Goal: Task Accomplishment & Management: Use online tool/utility

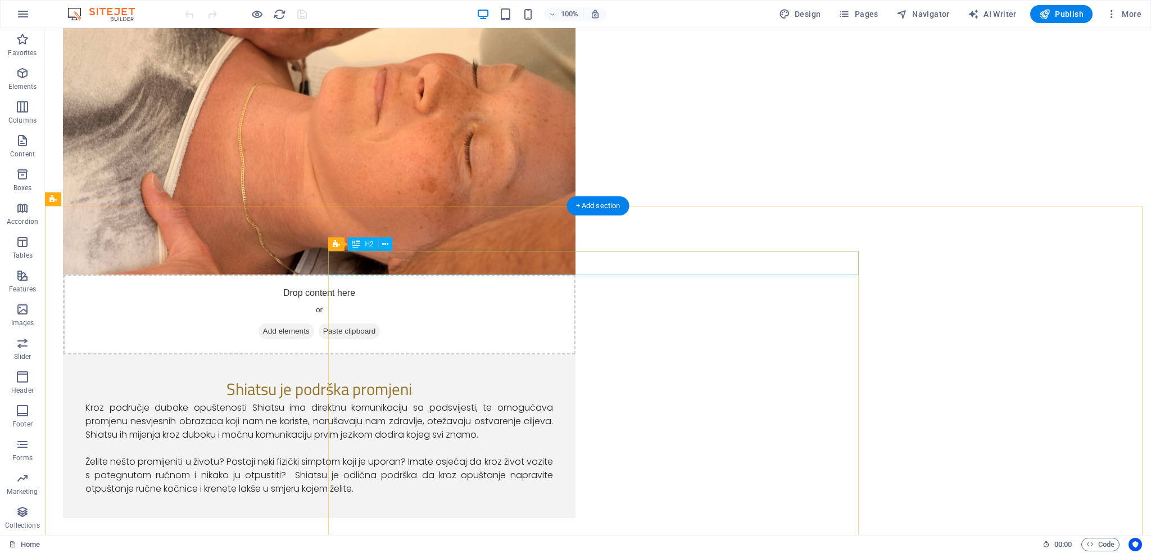
scroll to position [1012, 0]
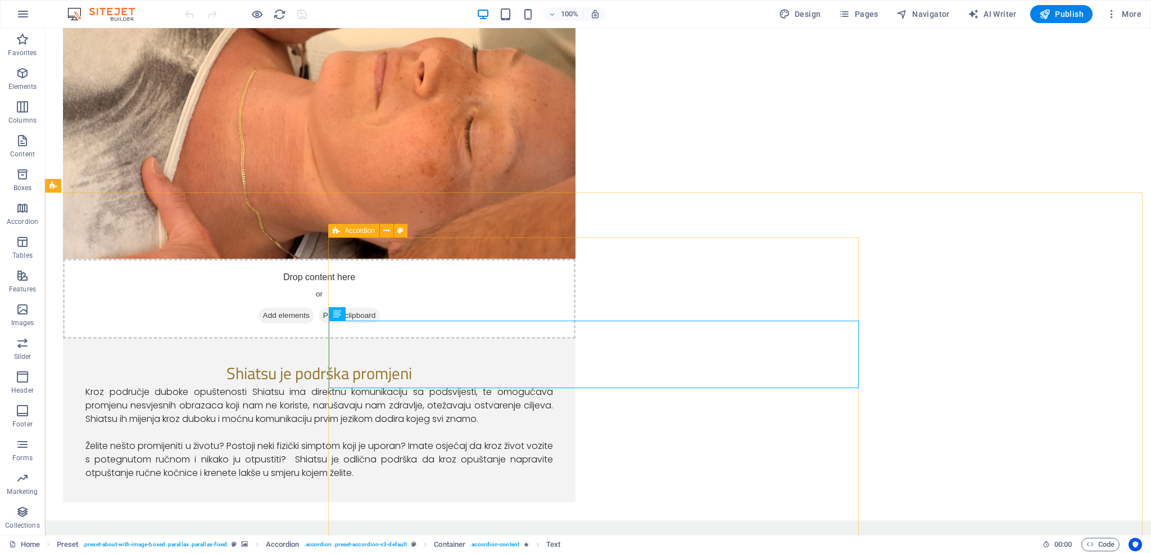
click at [346, 229] on span "Accordion" at bounding box center [360, 230] width 30 height 7
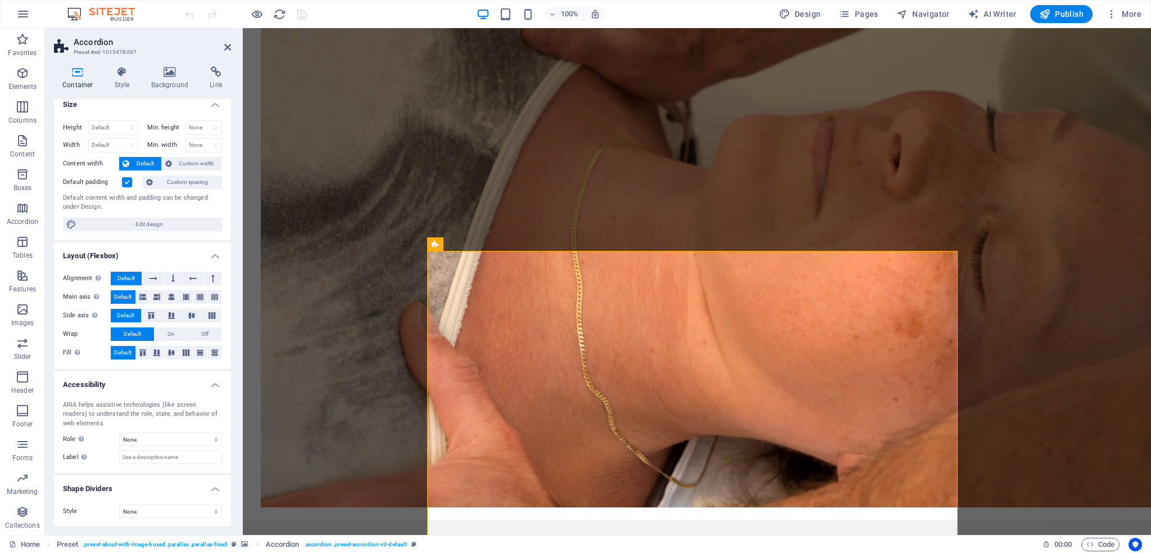
scroll to position [0, 0]
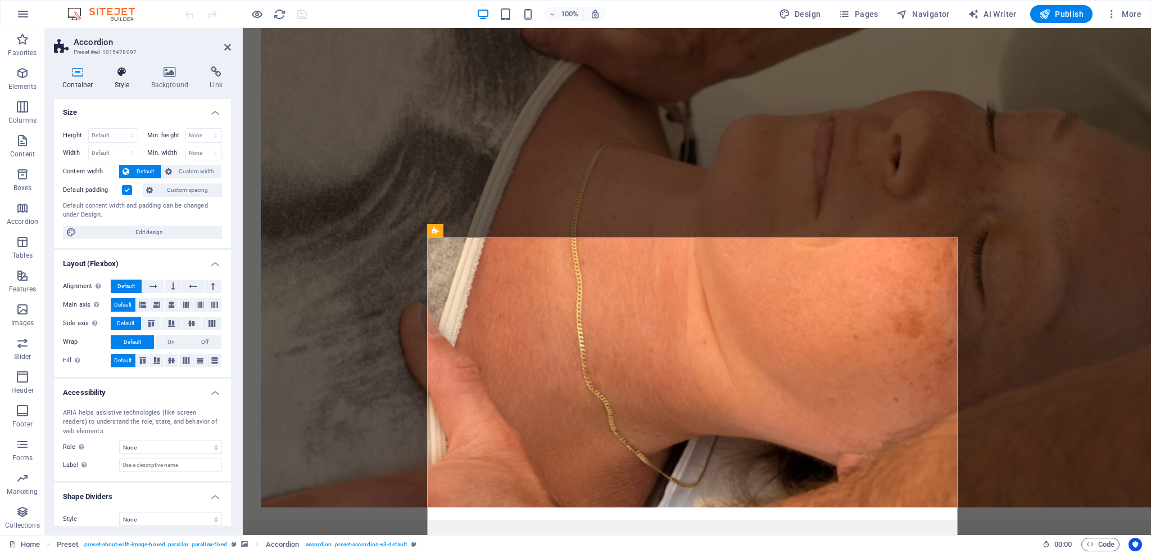
click at [126, 80] on h4 "Style" at bounding box center [124, 78] width 37 height 24
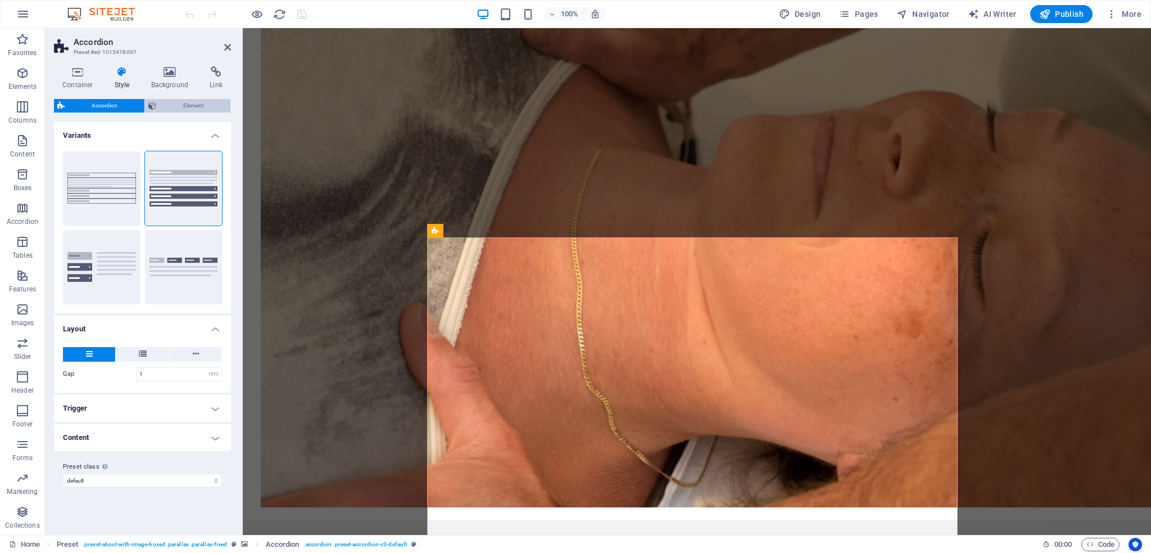
click at [169, 105] on span "Element" at bounding box center [193, 105] width 67 height 13
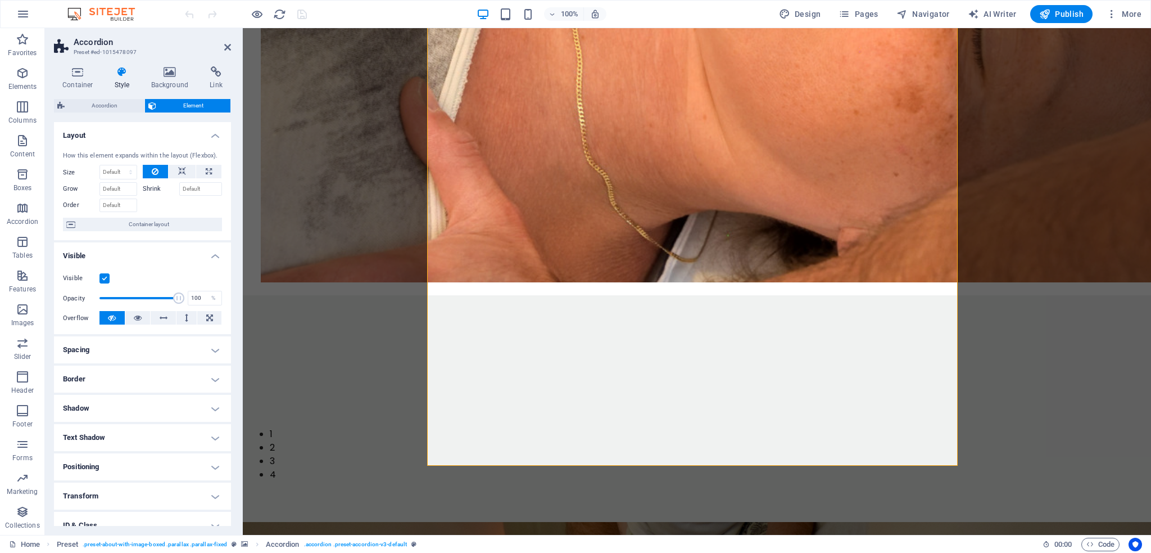
click at [110, 354] on h4 "Spacing" at bounding box center [142, 349] width 177 height 27
click at [131, 370] on select "Default auto px % rem vw vh Custom" at bounding box center [134, 372] width 52 height 13
select select "rem"
click at [143, 366] on select "Default auto px % rem vw vh Custom" at bounding box center [134, 372] width 52 height 13
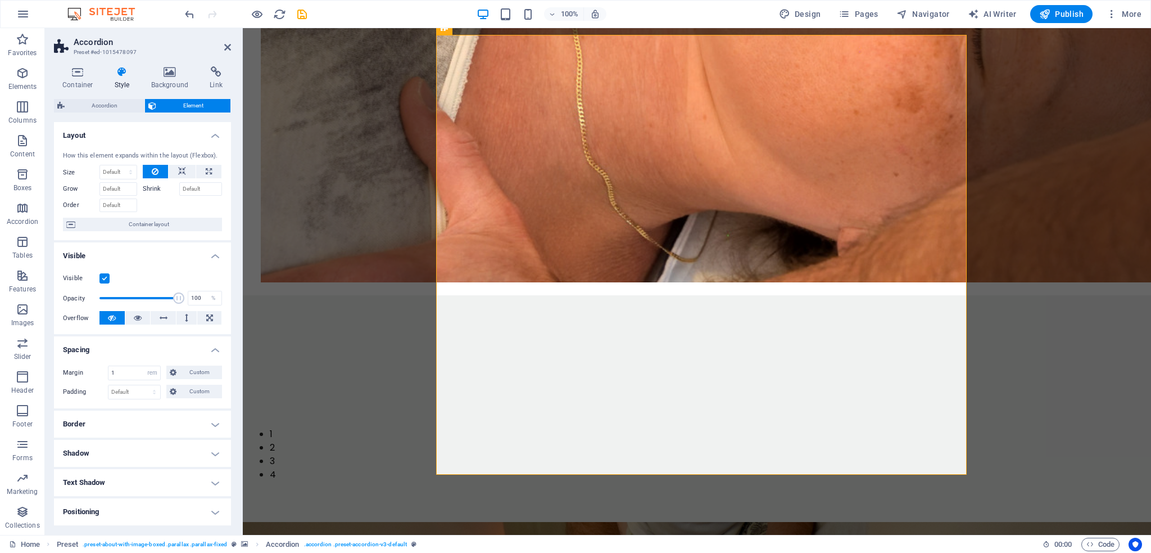
click at [109, 129] on h4 "Layout" at bounding box center [142, 132] width 177 height 20
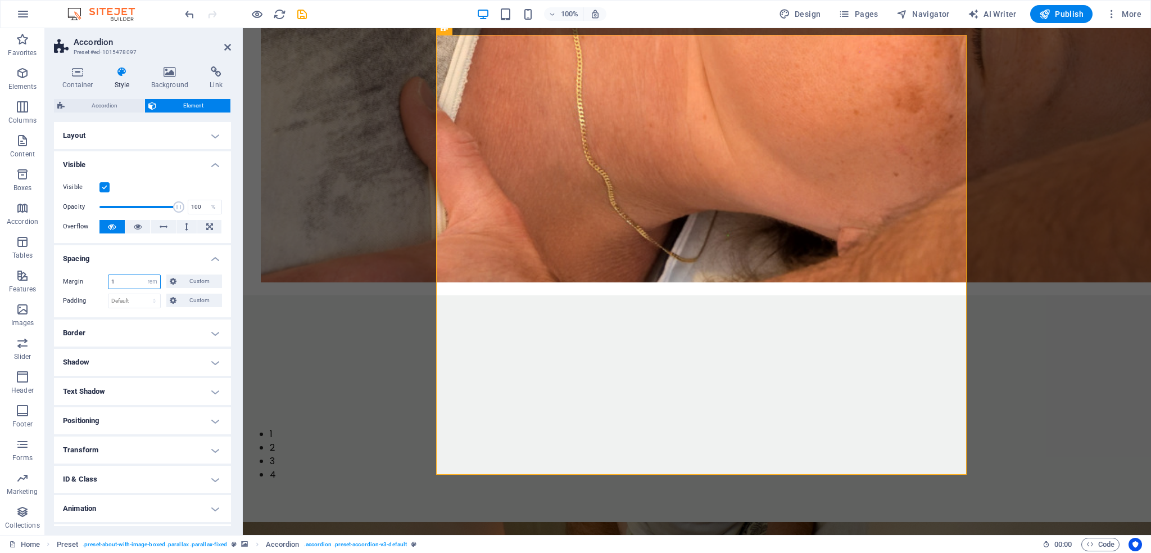
click at [137, 284] on input "1" at bounding box center [134, 281] width 52 height 13
drag, startPoint x: 124, startPoint y: 283, endPoint x: 111, endPoint y: 276, distance: 14.6
click at [111, 276] on input "1" at bounding box center [134, 281] width 52 height 13
type input "5"
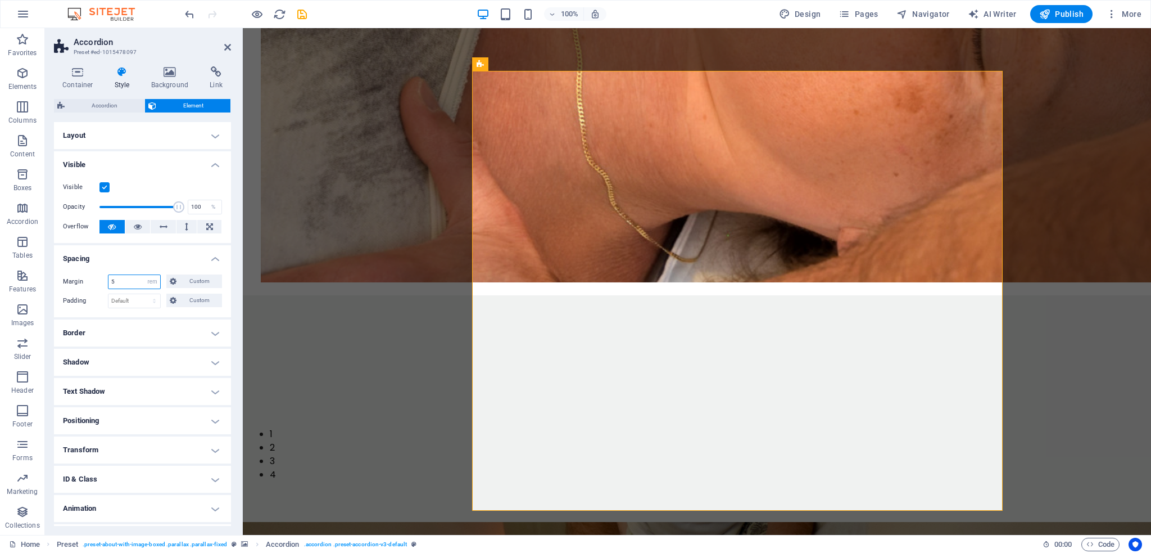
drag, startPoint x: 122, startPoint y: 283, endPoint x: 97, endPoint y: 281, distance: 25.4
click at [97, 281] on div "Margin 5 Default auto px % rem vw vh Custom Custom" at bounding box center [142, 281] width 159 height 15
click at [152, 282] on select "Default auto px % rem vw vh Custom" at bounding box center [152, 281] width 16 height 13
select select "default"
click at [144, 275] on select "Default auto px % rem vw vh Custom" at bounding box center [152, 281] width 16 height 13
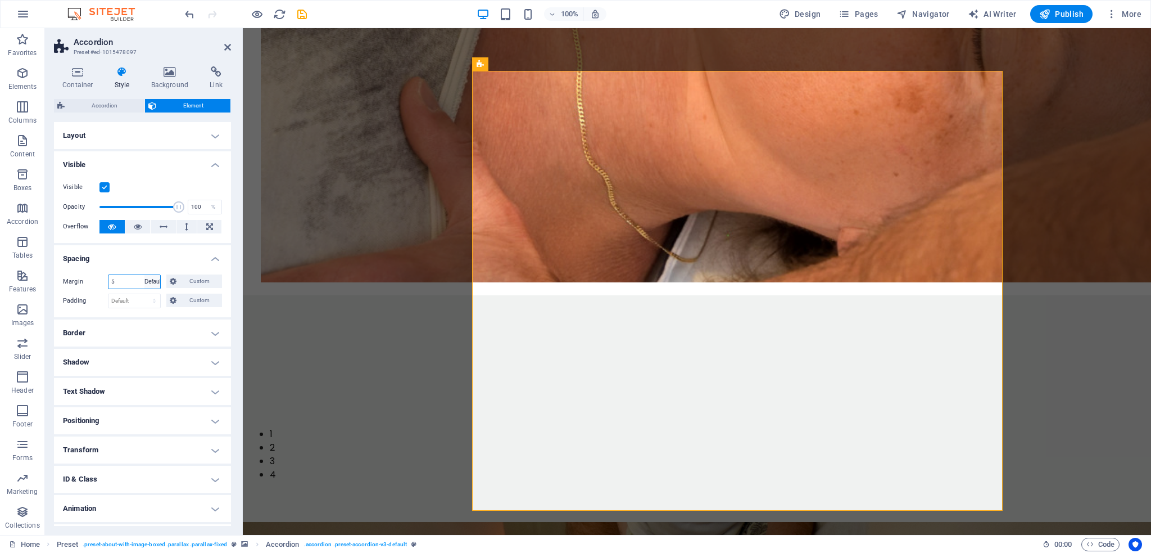
select select "DISABLED_OPTION_VALUE"
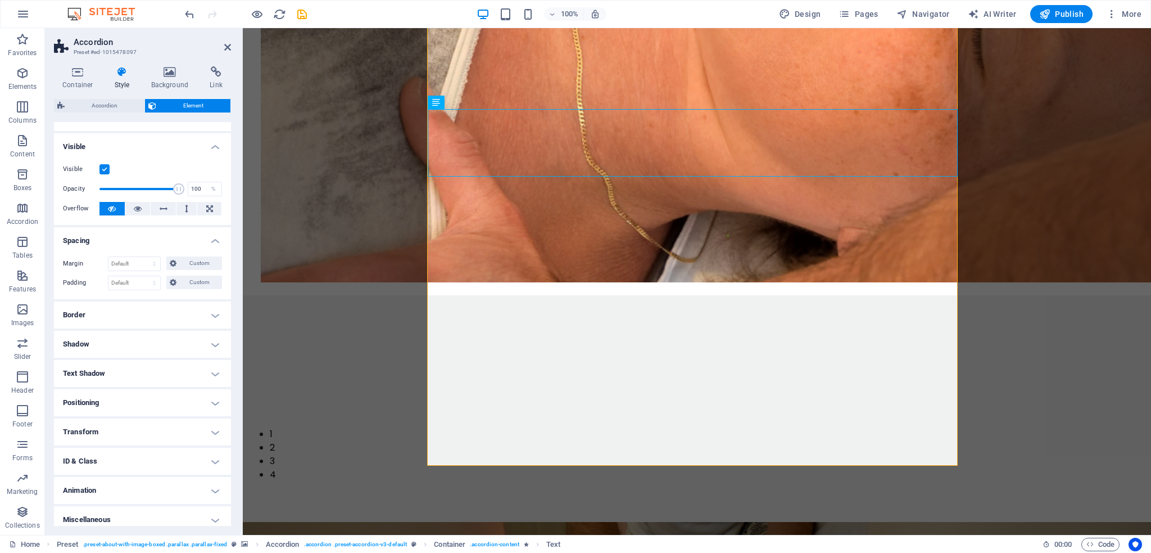
scroll to position [25, 0]
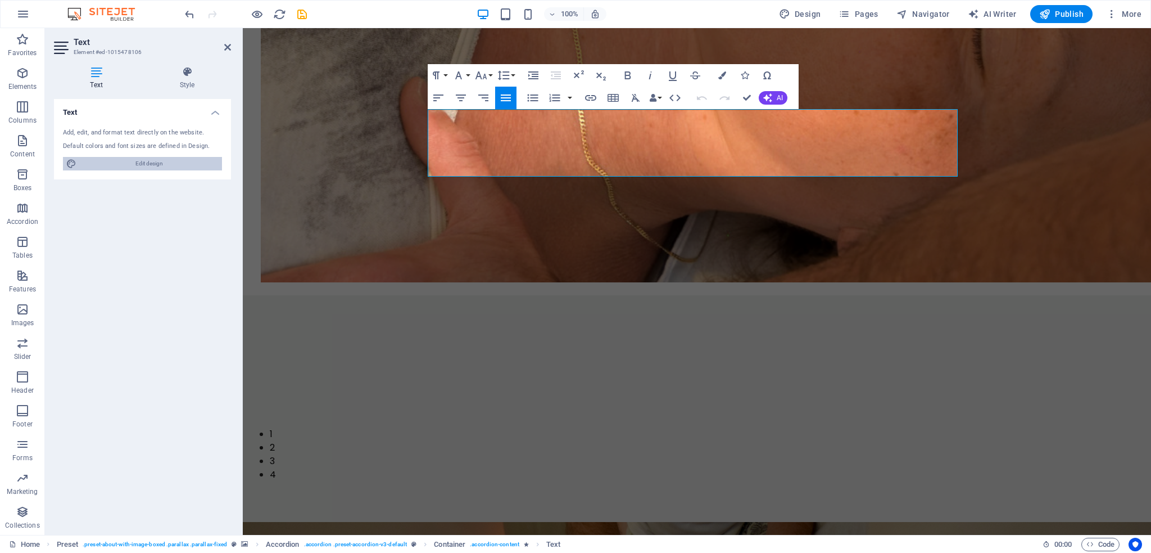
click at [162, 165] on span "Edit design" at bounding box center [149, 163] width 139 height 13
select select "px"
select select "300"
select select "px"
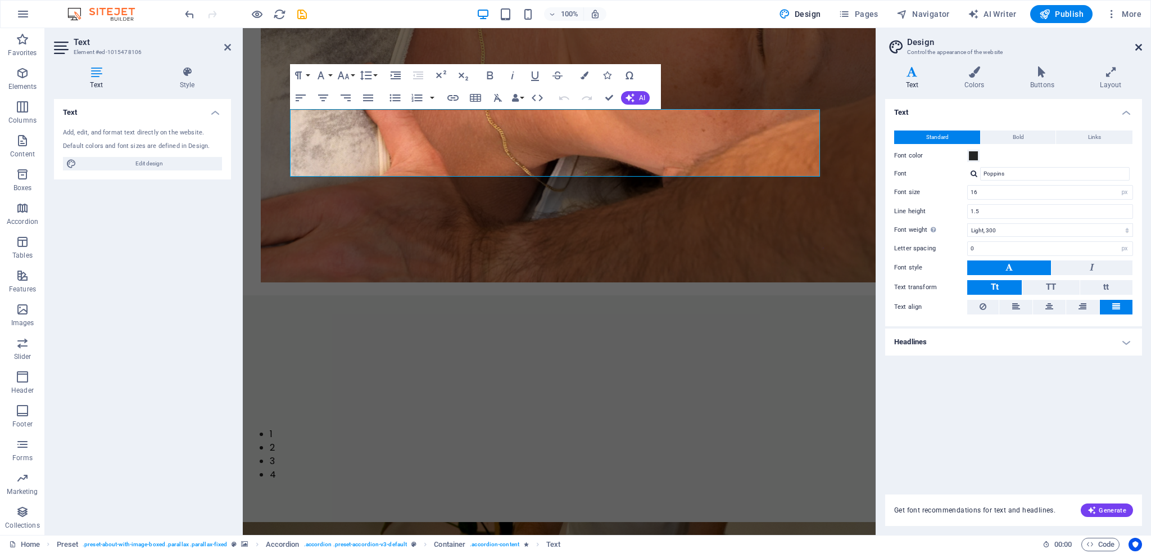
click at [1139, 43] on icon at bounding box center [1139, 47] width 7 height 9
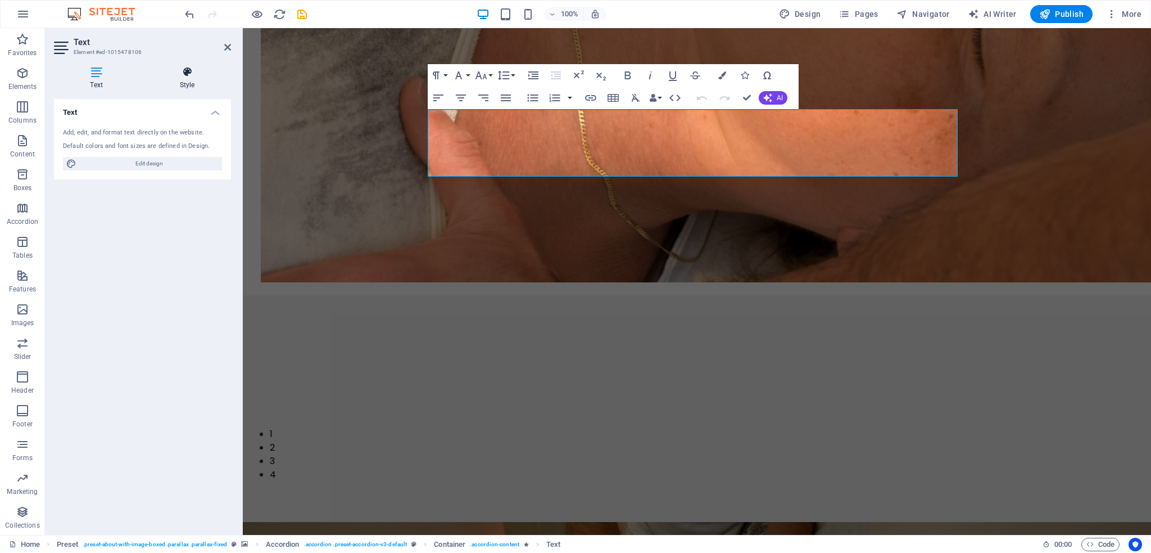
click at [167, 71] on icon at bounding box center [187, 71] width 88 height 11
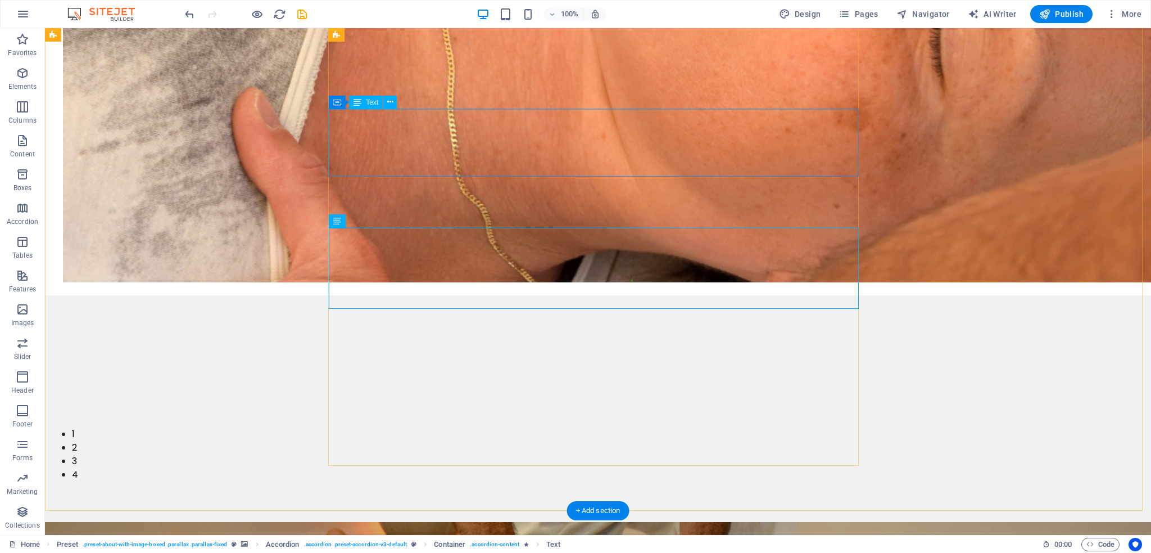
drag, startPoint x: 782, startPoint y: 135, endPoint x: 585, endPoint y: 136, distance: 197.3
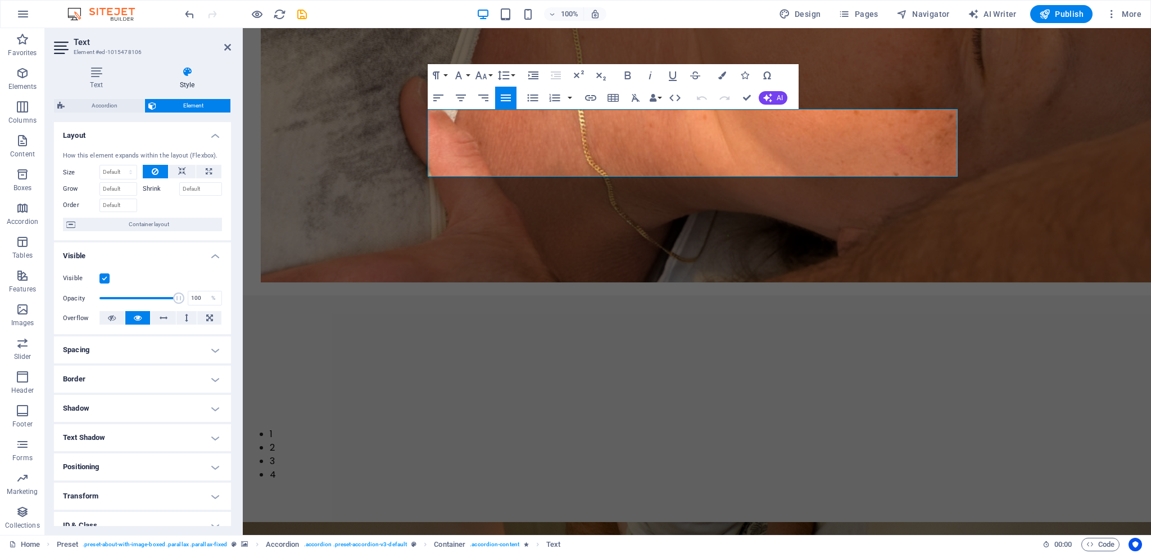
click at [121, 344] on h4 "Spacing" at bounding box center [142, 349] width 177 height 27
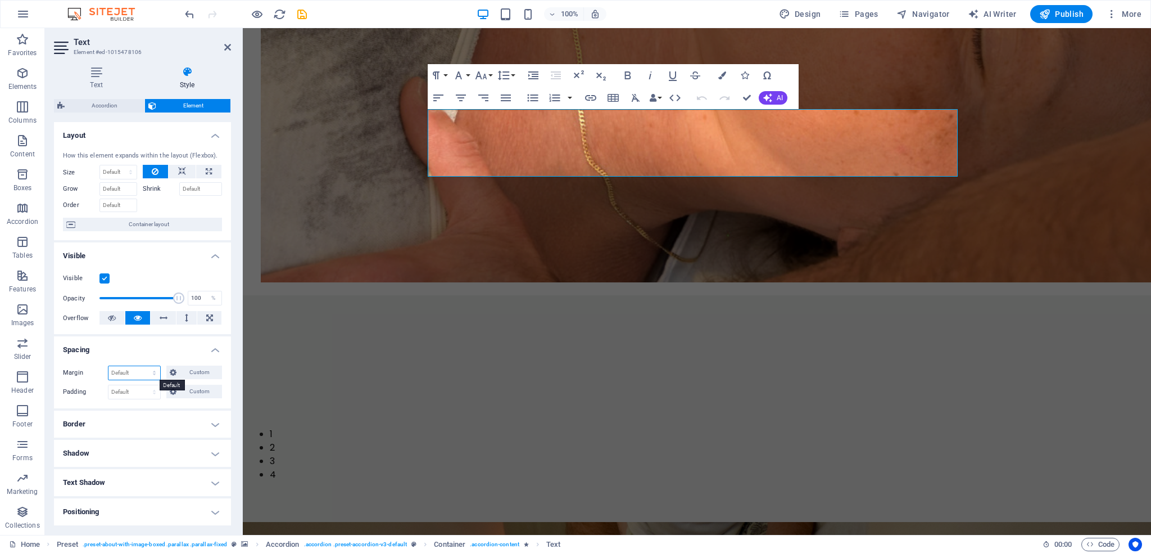
click at [119, 373] on select "Default auto px % rem vw vh Custom" at bounding box center [134, 372] width 52 height 13
select select "rem"
click at [143, 366] on select "Default auto px % rem vw vh Custom" at bounding box center [134, 372] width 52 height 13
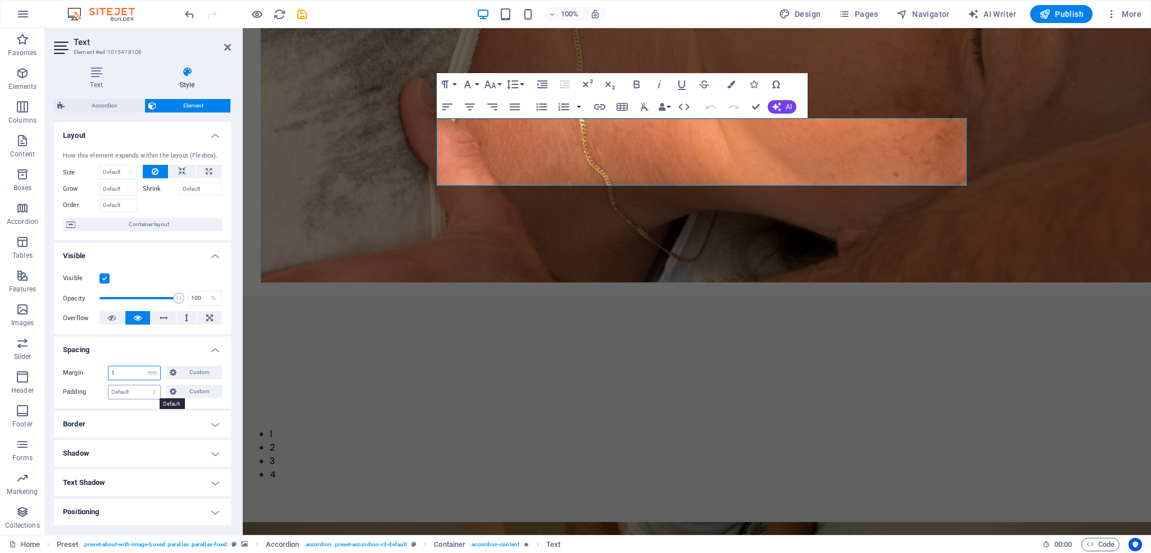
type input "1"
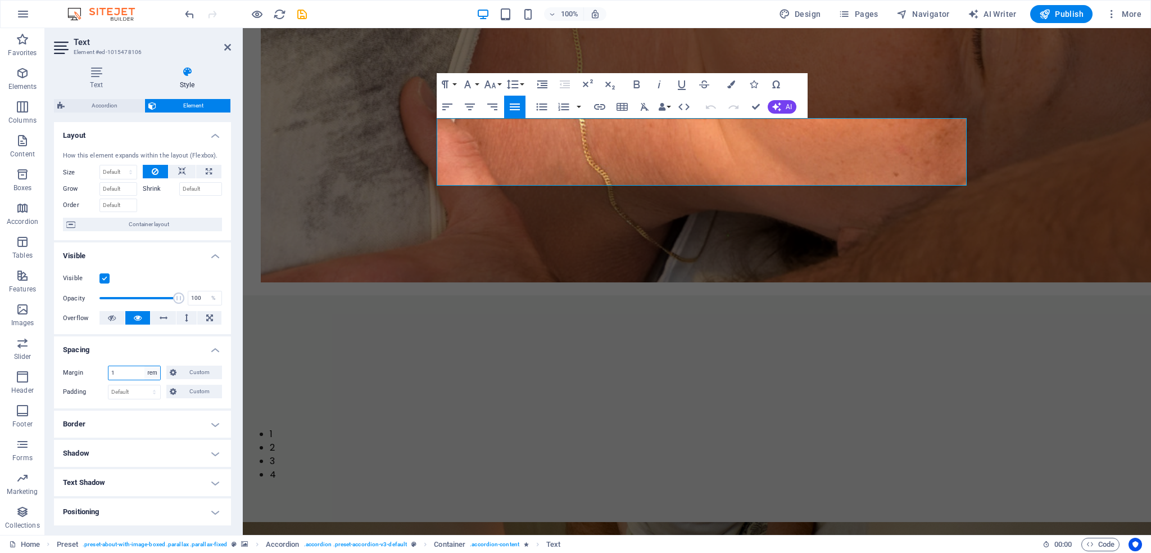
click at [159, 369] on select "Default auto px % rem vw vh Custom" at bounding box center [152, 372] width 16 height 13
select select "default"
click at [144, 366] on select "Default auto px % rem vw vh Custom" at bounding box center [152, 372] width 16 height 13
select select "DISABLED_OPTION_VALUE"
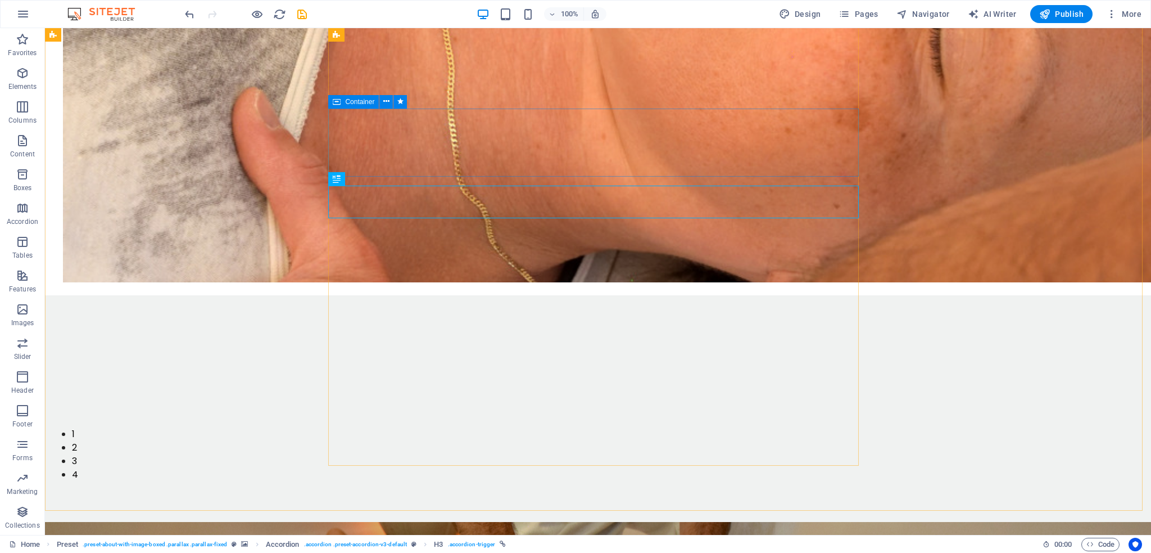
click at [340, 103] on icon at bounding box center [337, 101] width 8 height 13
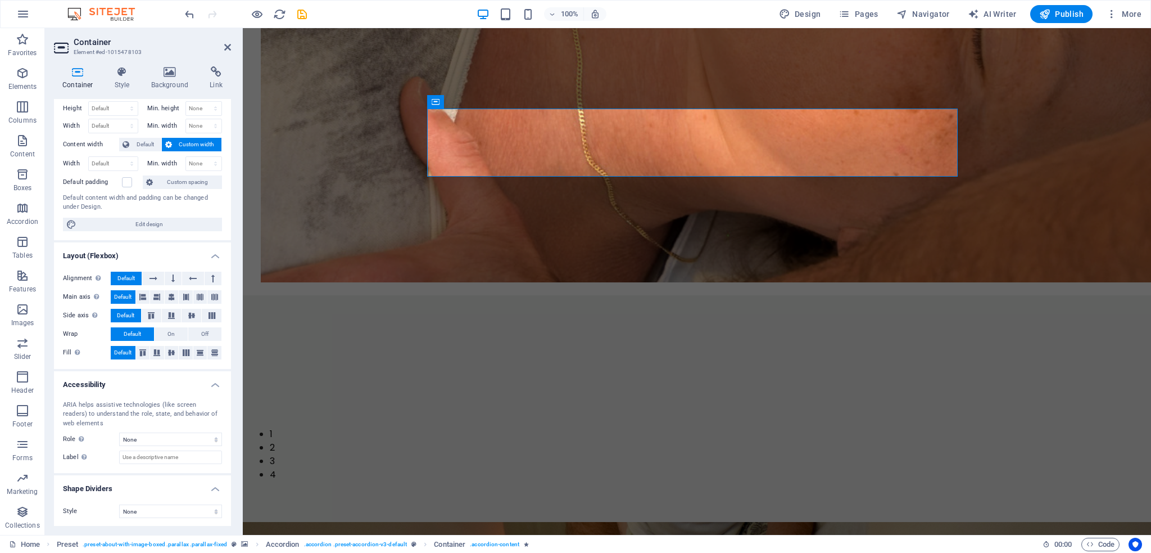
scroll to position [0, 0]
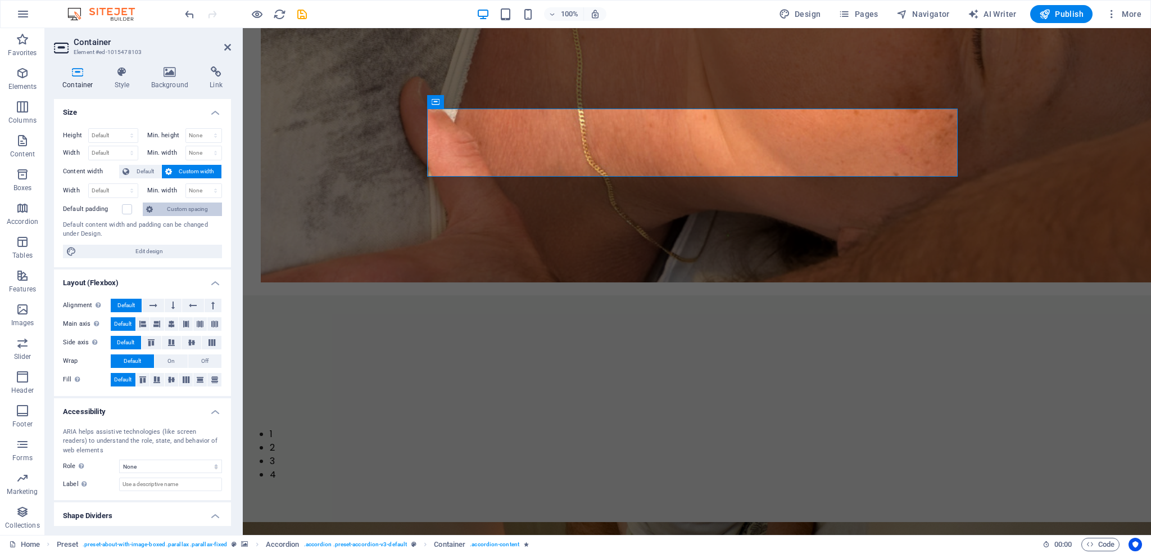
click at [183, 209] on span "Custom spacing" at bounding box center [187, 208] width 62 height 13
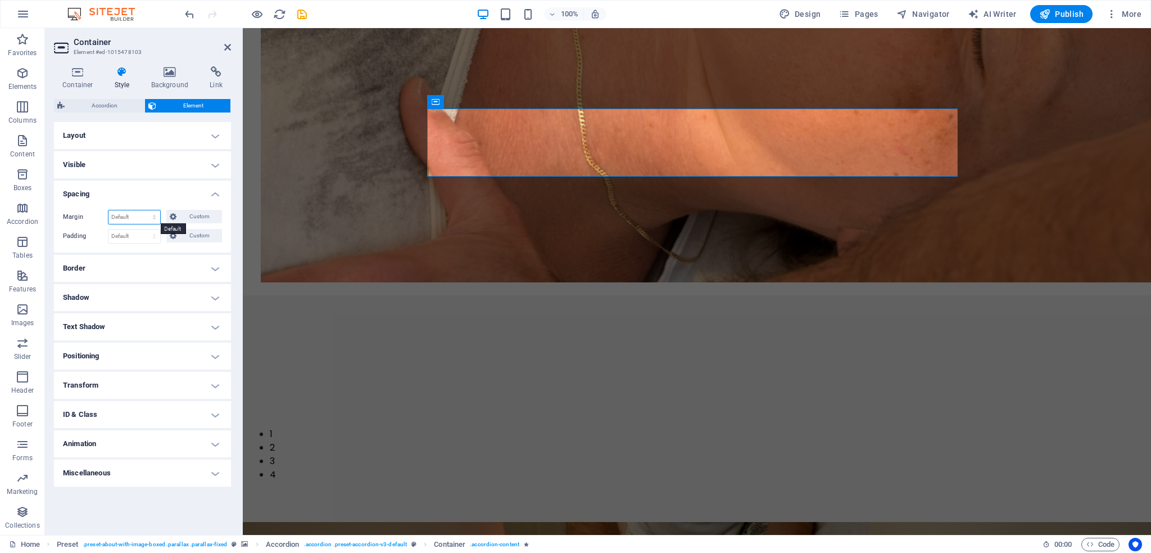
click at [135, 217] on select "Default auto px % rem vw vh Custom" at bounding box center [134, 216] width 52 height 13
select select "rem"
click at [144, 210] on select "Default auto px % rem vw vh Custom" at bounding box center [134, 216] width 52 height 13
click at [115, 214] on input "0" at bounding box center [134, 216] width 52 height 13
type input "1"
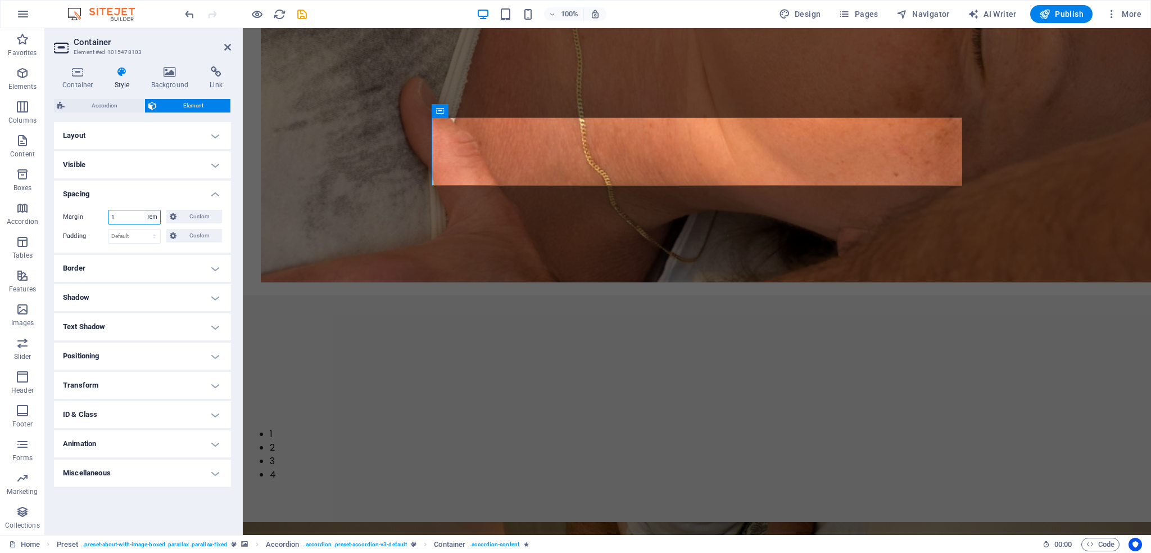
click at [153, 218] on select "Default auto px % rem vw vh Custom" at bounding box center [152, 216] width 16 height 13
select select "default"
click at [144, 210] on select "Default auto px % rem vw vh Custom" at bounding box center [152, 216] width 16 height 13
select select "DISABLED_OPTION_VALUE"
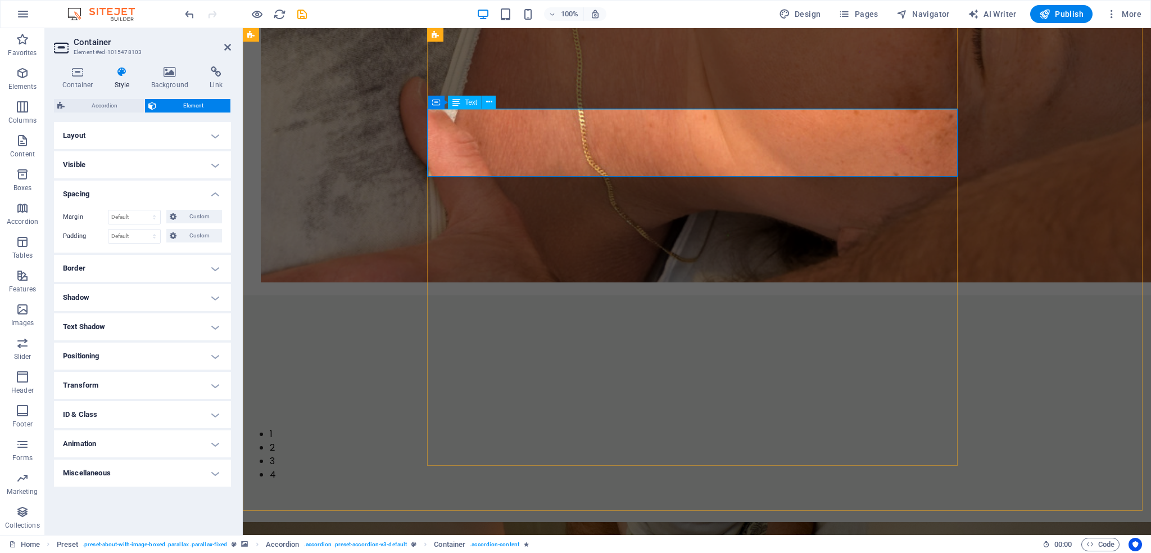
click at [468, 105] on span "Text" at bounding box center [471, 102] width 12 height 7
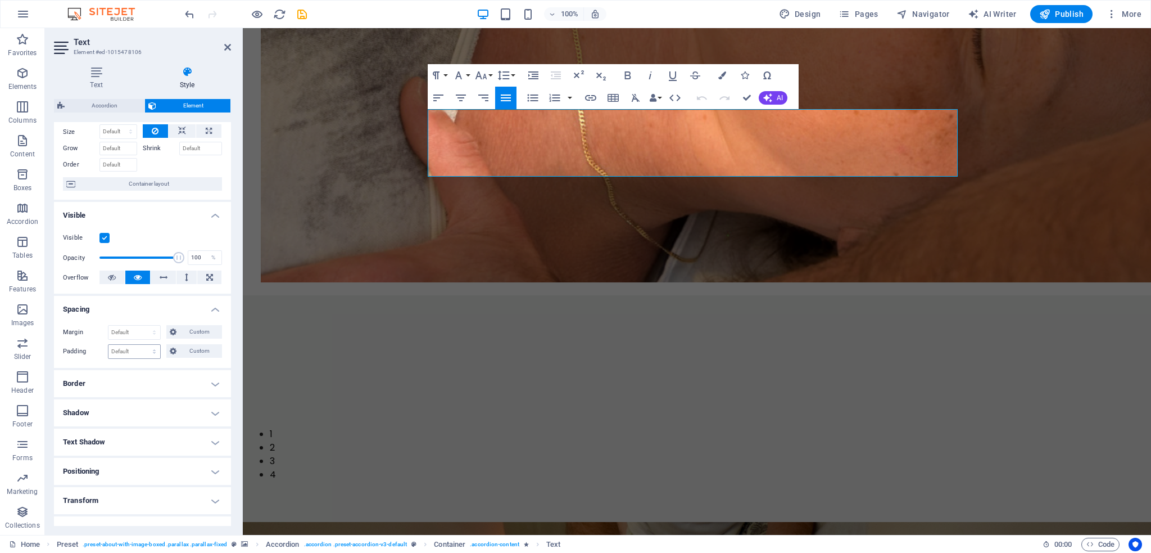
scroll to position [56, 0]
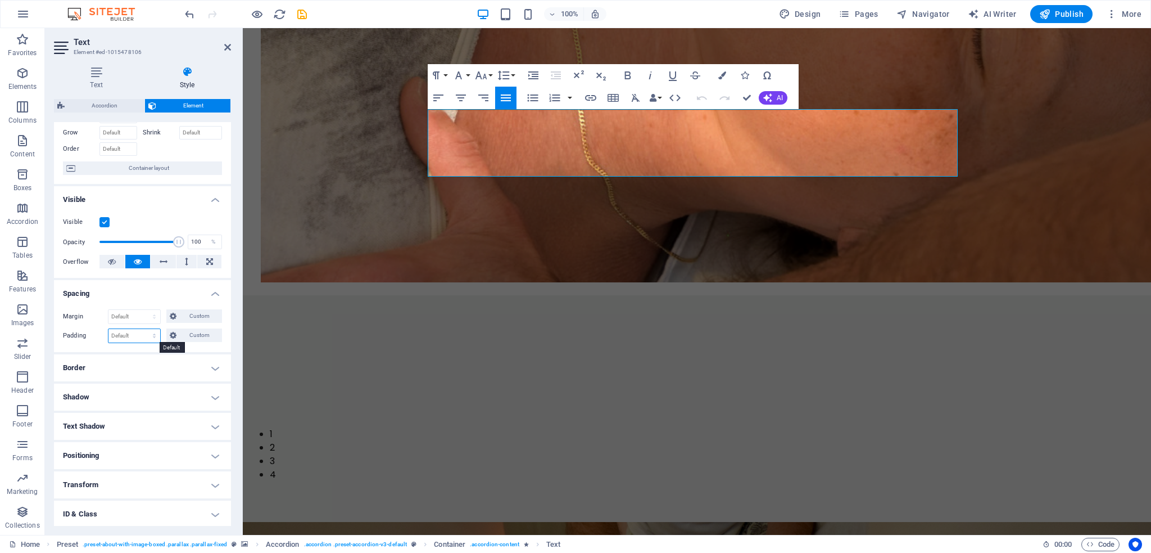
click at [130, 340] on select "Default px rem % vh vw Custom" at bounding box center [134, 335] width 52 height 13
select select "rem"
click at [143, 329] on select "Default px rem % vh vw Custom" at bounding box center [134, 335] width 52 height 13
type input "1"
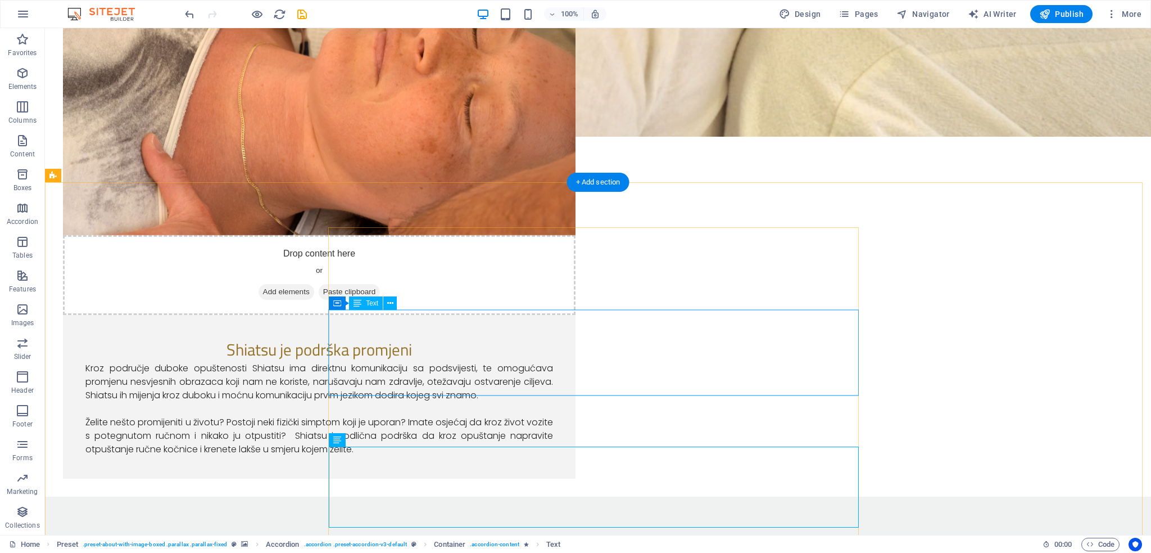
scroll to position [1124, 0]
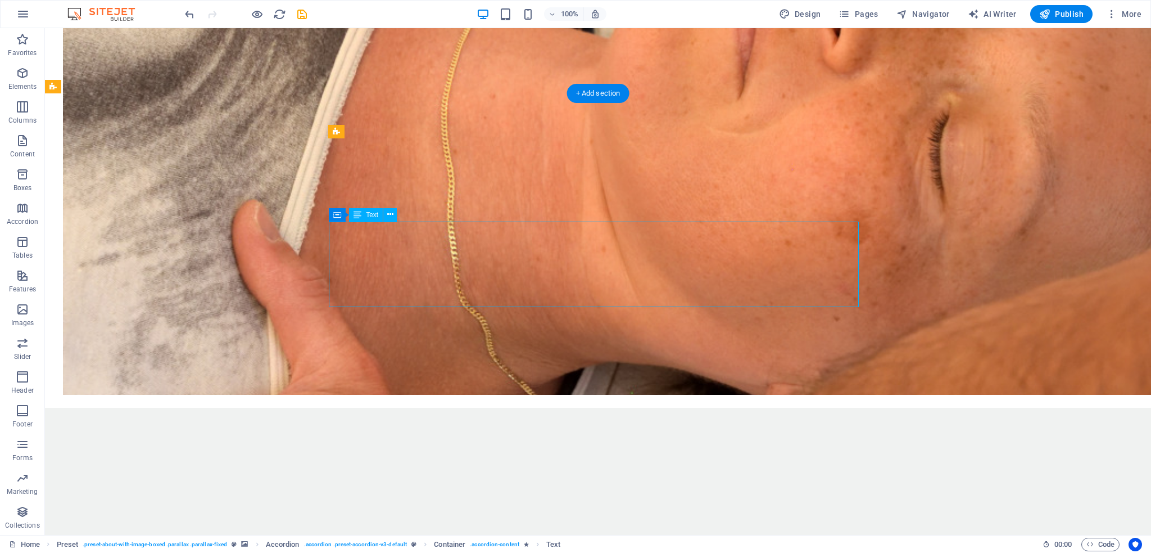
select select "rem"
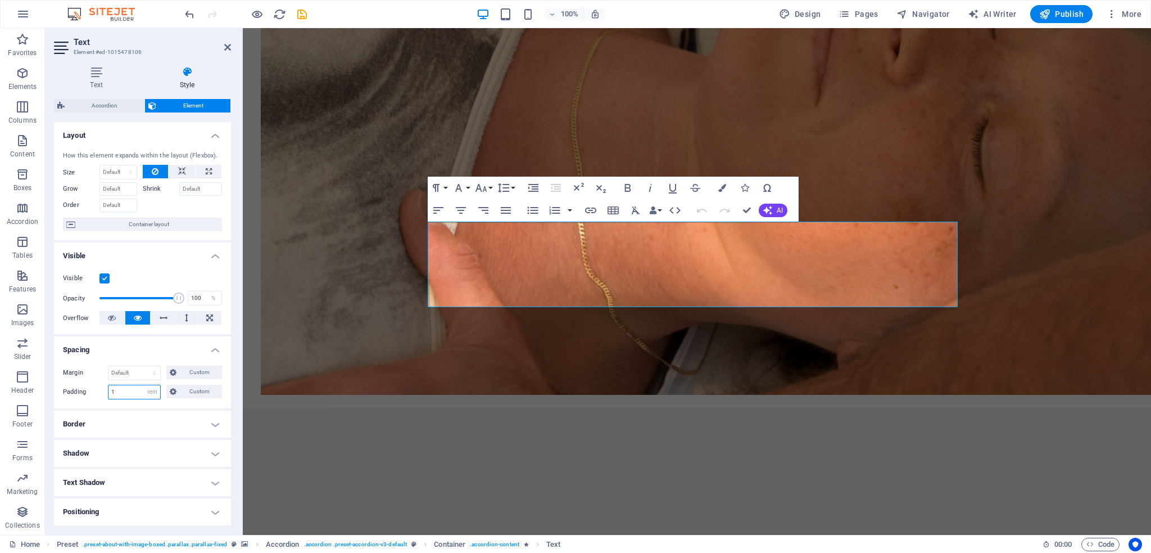
drag, startPoint x: 120, startPoint y: 392, endPoint x: 97, endPoint y: 390, distance: 23.1
click at [97, 390] on div "Padding 1 Default px rem % vh vw Custom Custom" at bounding box center [142, 391] width 159 height 15
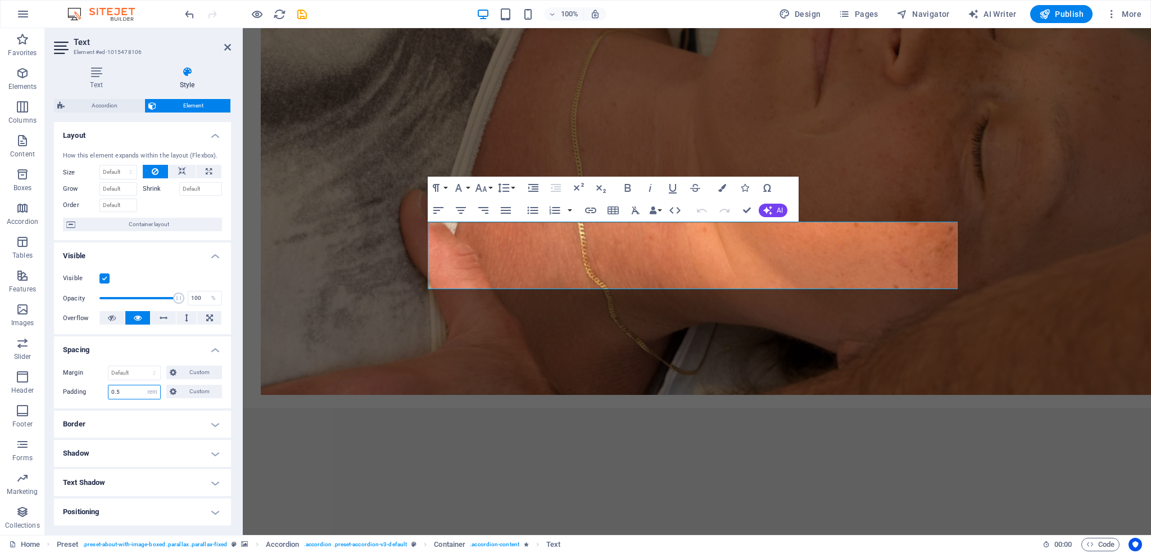
type input "0.5"
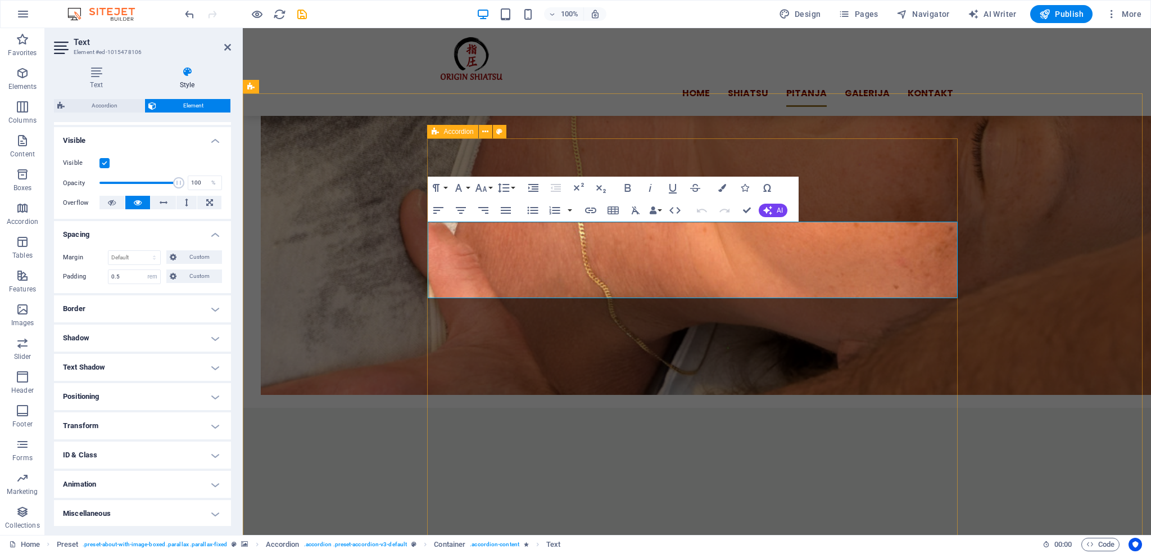
click at [440, 132] on div "Accordion" at bounding box center [452, 131] width 51 height 13
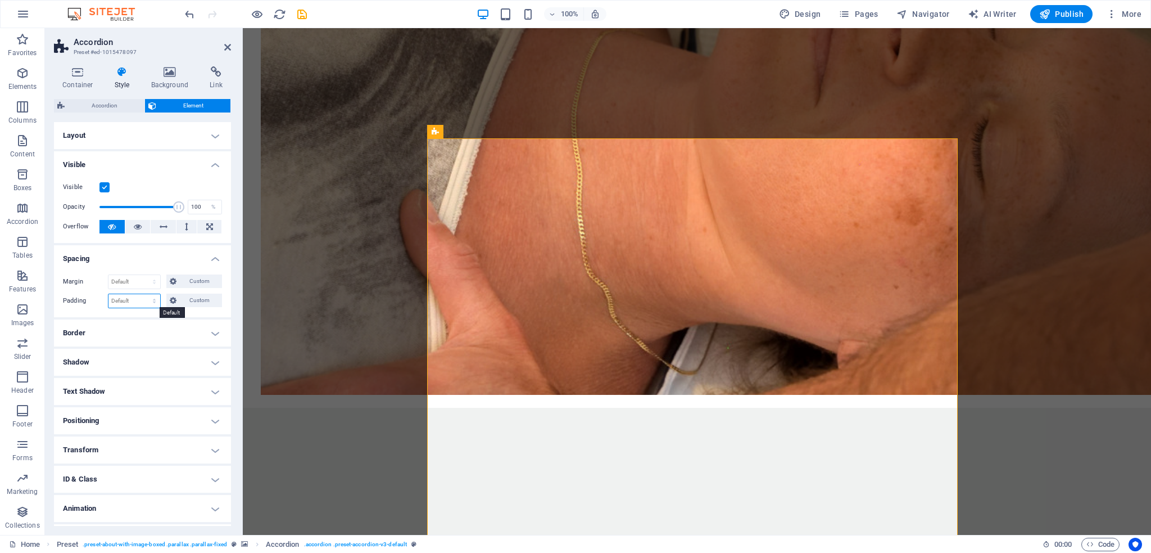
click at [130, 300] on select "Default px rem % vh vw Custom" at bounding box center [134, 300] width 52 height 13
select select "rem"
click at [143, 294] on select "Default px rem % vh vw Custom" at bounding box center [134, 300] width 52 height 13
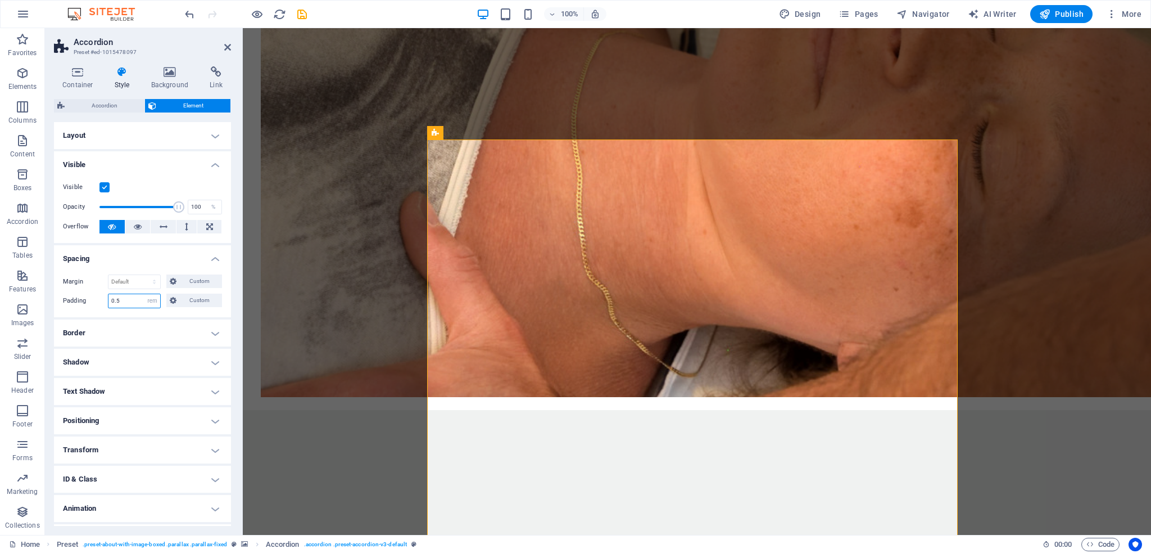
type input "0.5"
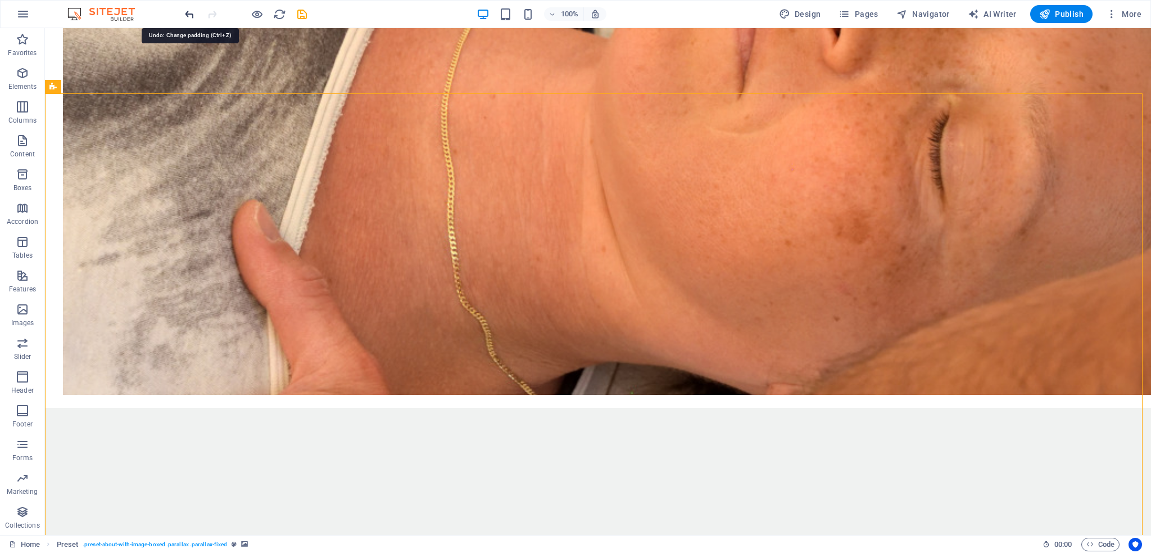
click at [192, 15] on icon "undo" at bounding box center [189, 14] width 13 height 13
click at [347, 133] on span "Accordion" at bounding box center [360, 131] width 30 height 7
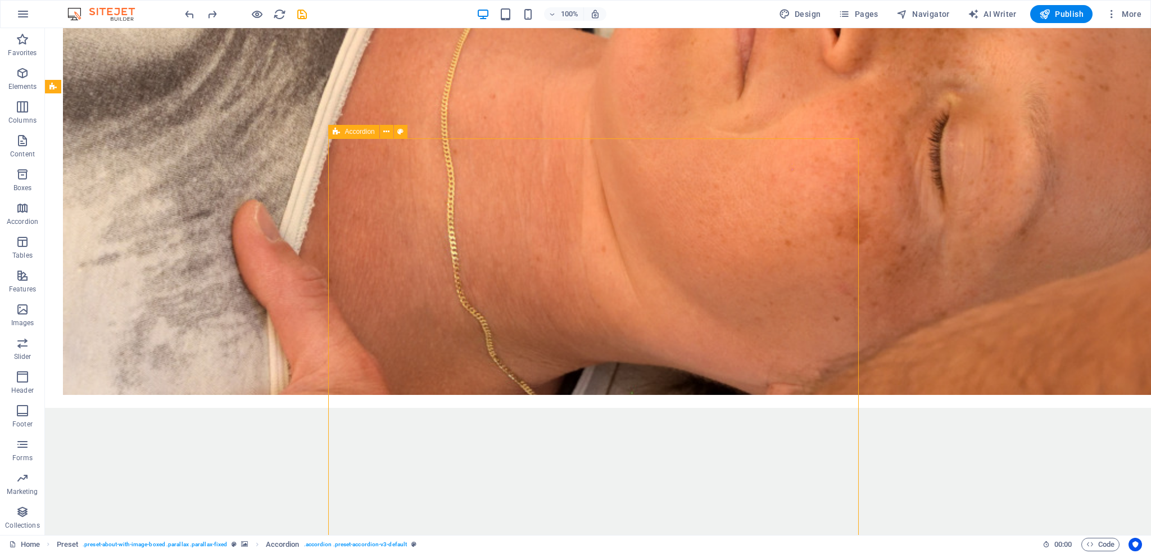
click at [347, 133] on span "Accordion" at bounding box center [360, 131] width 30 height 7
select select "rem"
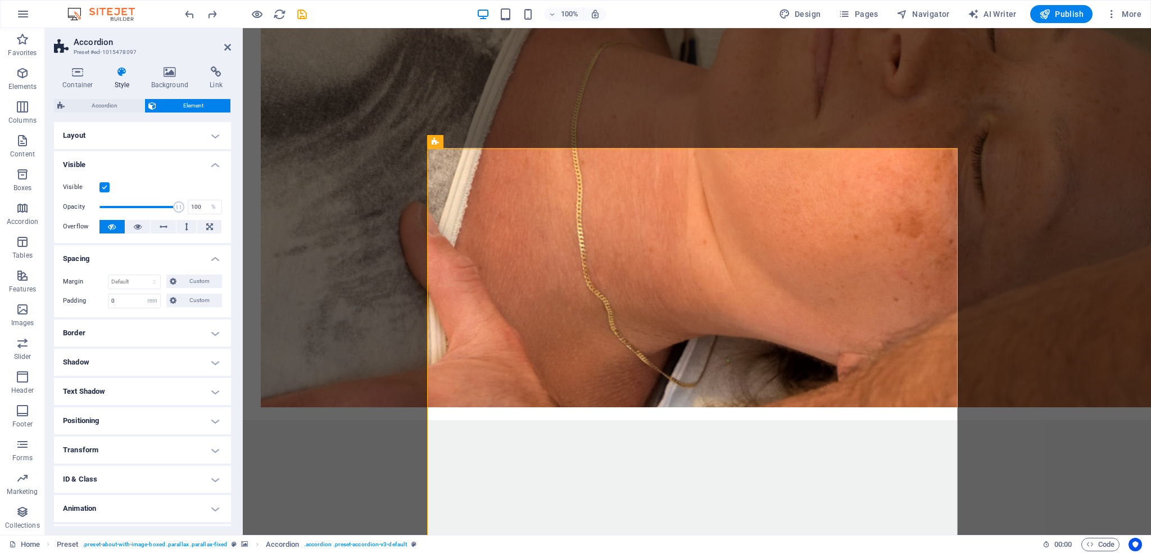
scroll to position [1111, 0]
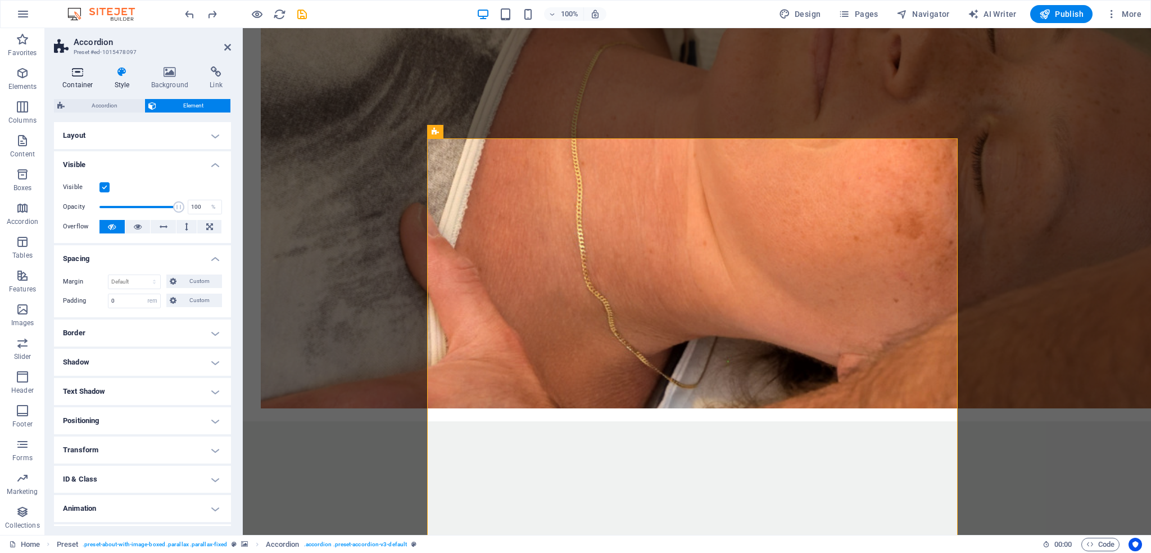
click at [89, 83] on h4 "Container" at bounding box center [80, 78] width 52 height 24
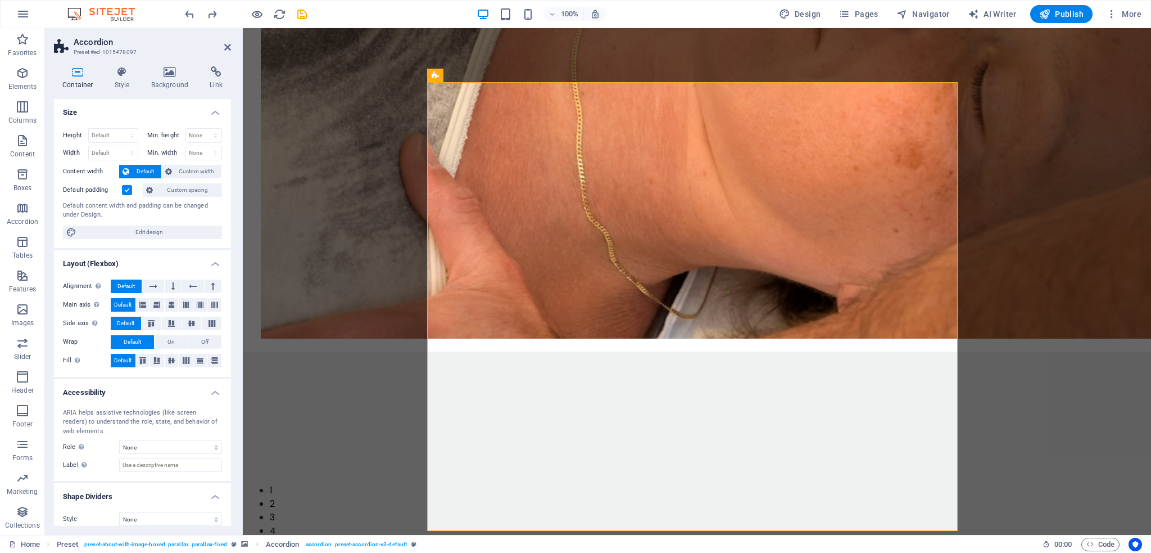
scroll to position [1237, 0]
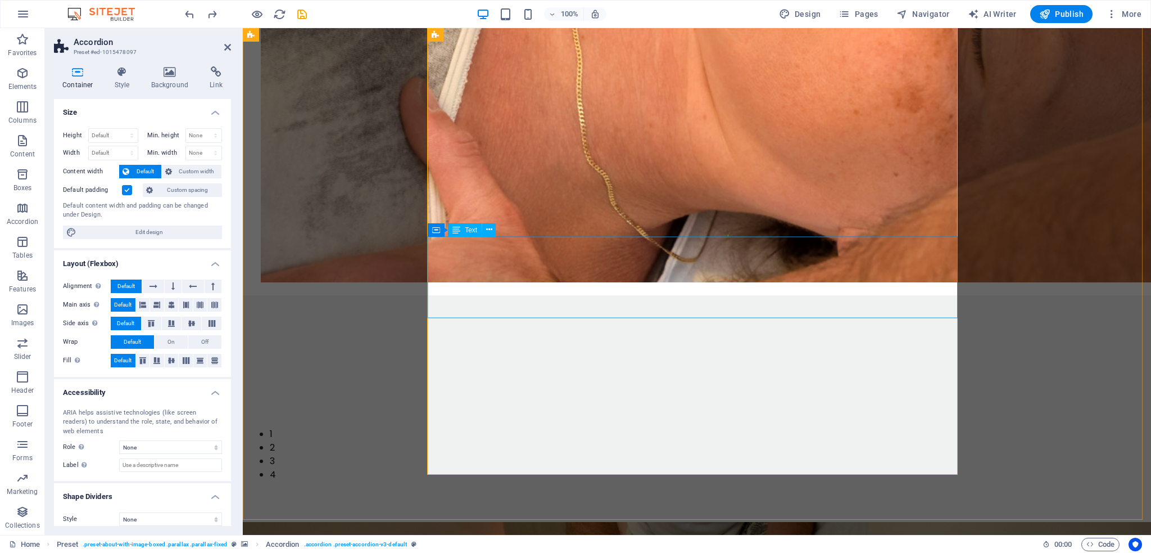
click at [459, 230] on icon at bounding box center [457, 229] width 8 height 13
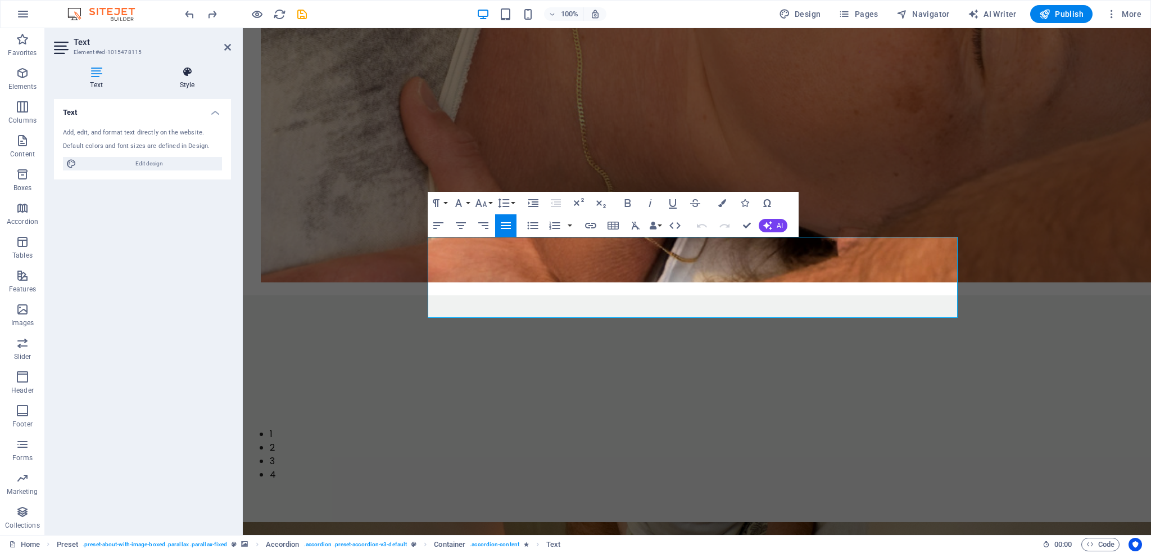
click at [179, 76] on icon at bounding box center [187, 71] width 88 height 11
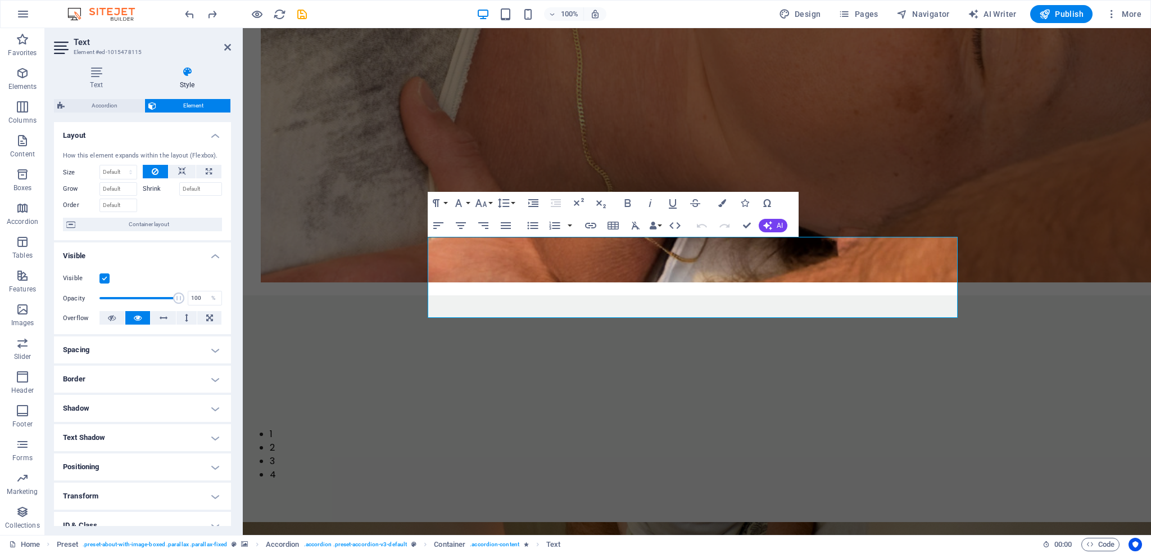
click at [169, 344] on h4 "Spacing" at bounding box center [142, 349] width 177 height 27
click at [126, 387] on select "Default px rem % vh vw Custom" at bounding box center [134, 391] width 52 height 13
select select "rem"
click at [143, 385] on select "Default px rem % vh vw Custom" at bounding box center [134, 391] width 52 height 13
type input "0.5"
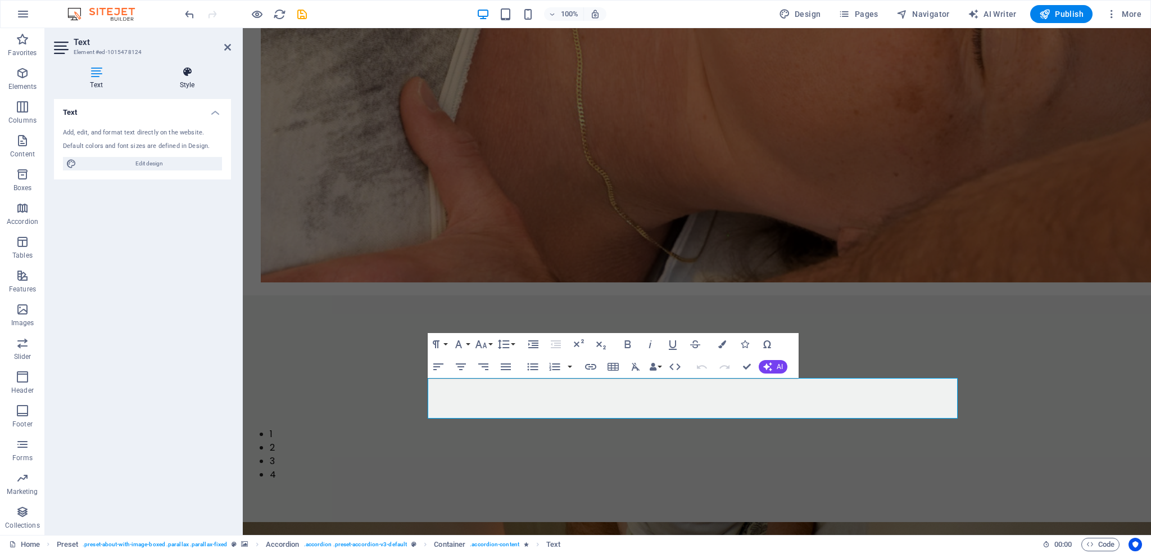
click at [180, 78] on h4 "Style" at bounding box center [187, 78] width 88 height 24
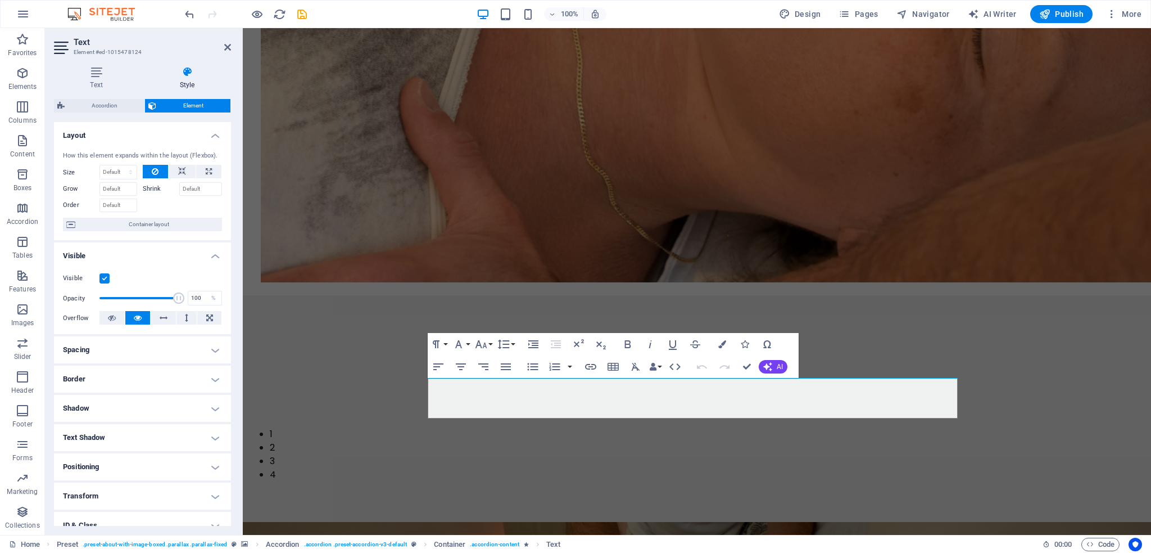
click at [97, 355] on h4 "Spacing" at bounding box center [142, 349] width 177 height 27
click at [133, 385] on select "Default px rem % vh vw Custom" at bounding box center [134, 391] width 52 height 13
select select "rem"
click at [143, 385] on select "Default px rem % vh vw Custom" at bounding box center [134, 391] width 52 height 13
type input "0.5"
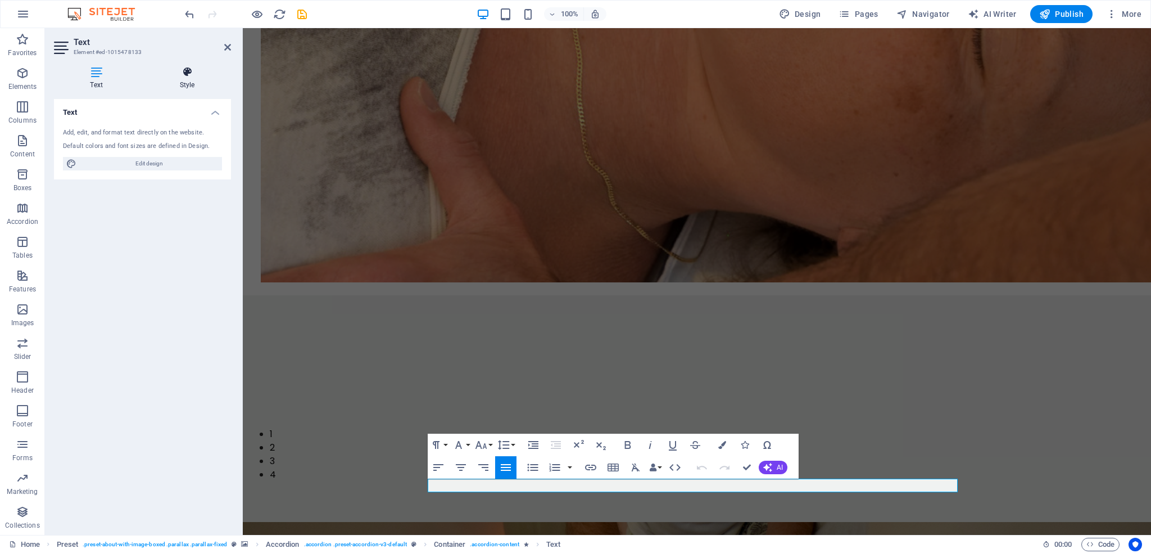
click at [194, 76] on icon at bounding box center [187, 71] width 88 height 11
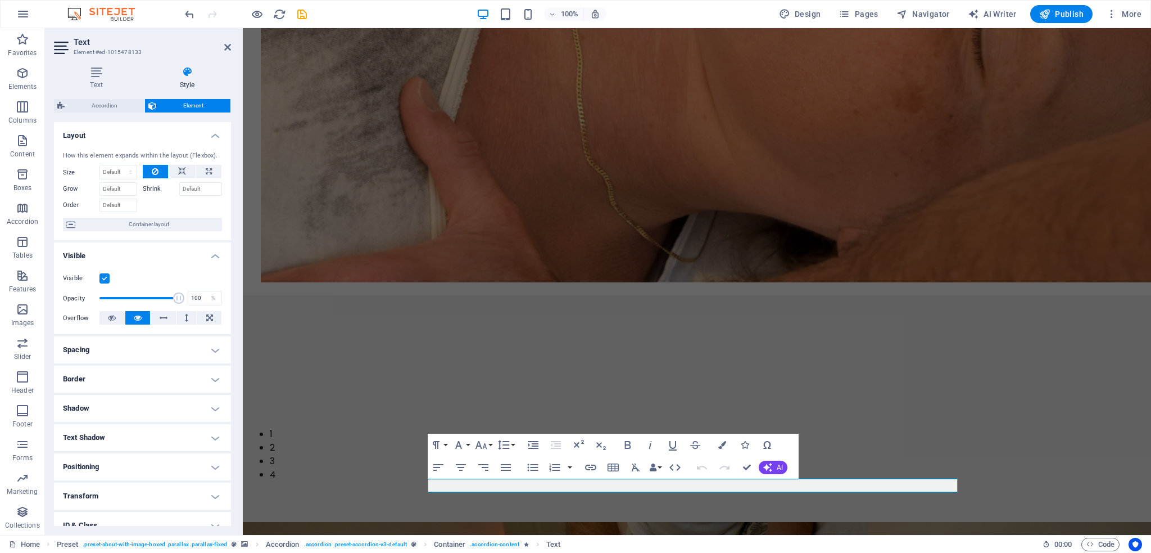
click at [110, 348] on h4 "Spacing" at bounding box center [142, 349] width 177 height 27
click at [128, 386] on select "Default px rem % vh vw Custom" at bounding box center [134, 391] width 52 height 13
select select "rem"
click at [143, 385] on select "Default px rem % vh vw Custom" at bounding box center [134, 391] width 52 height 13
type input "0.5"
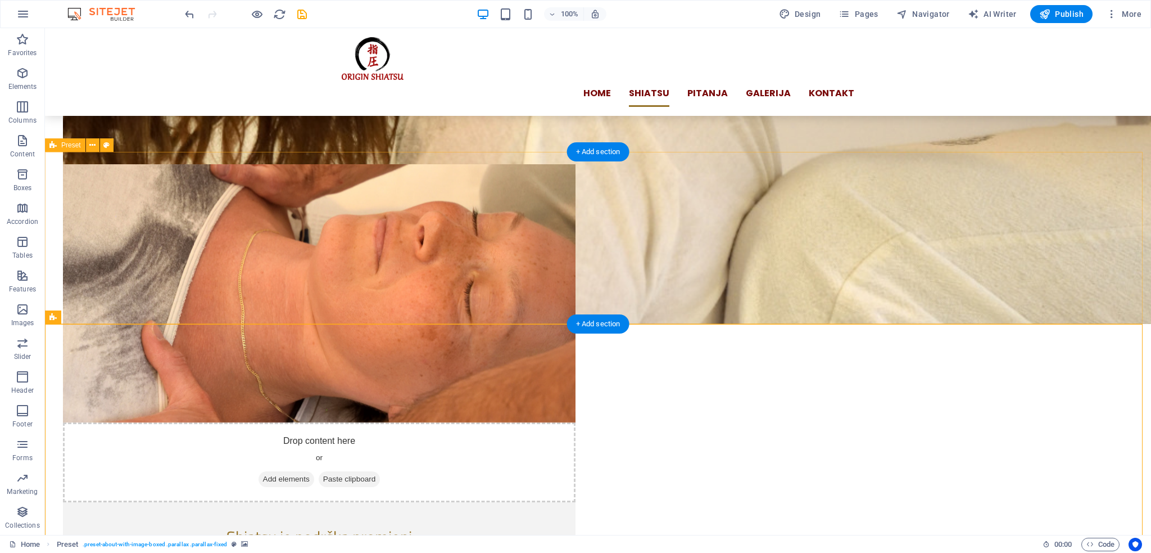
scroll to position [843, 0]
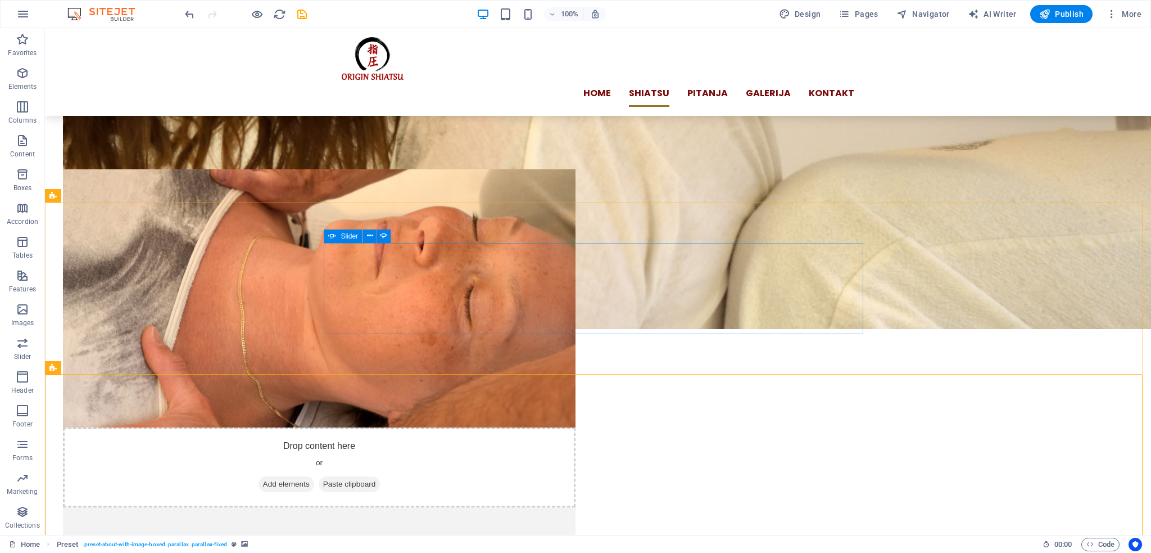
click at [334, 237] on icon at bounding box center [332, 235] width 8 height 13
select select "ms"
select select "s"
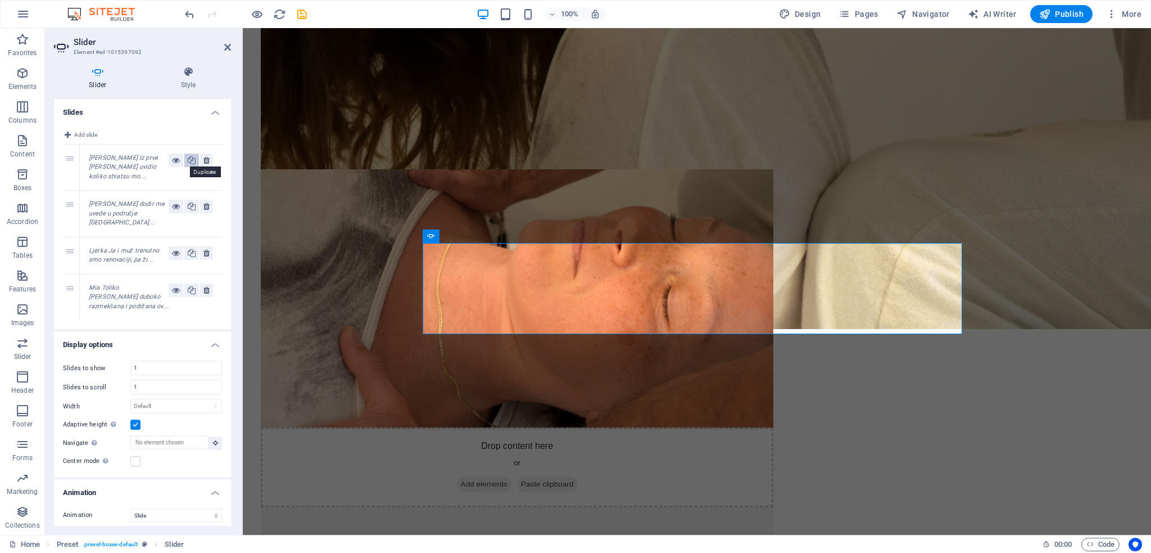
click at [188, 159] on icon at bounding box center [192, 159] width 8 height 13
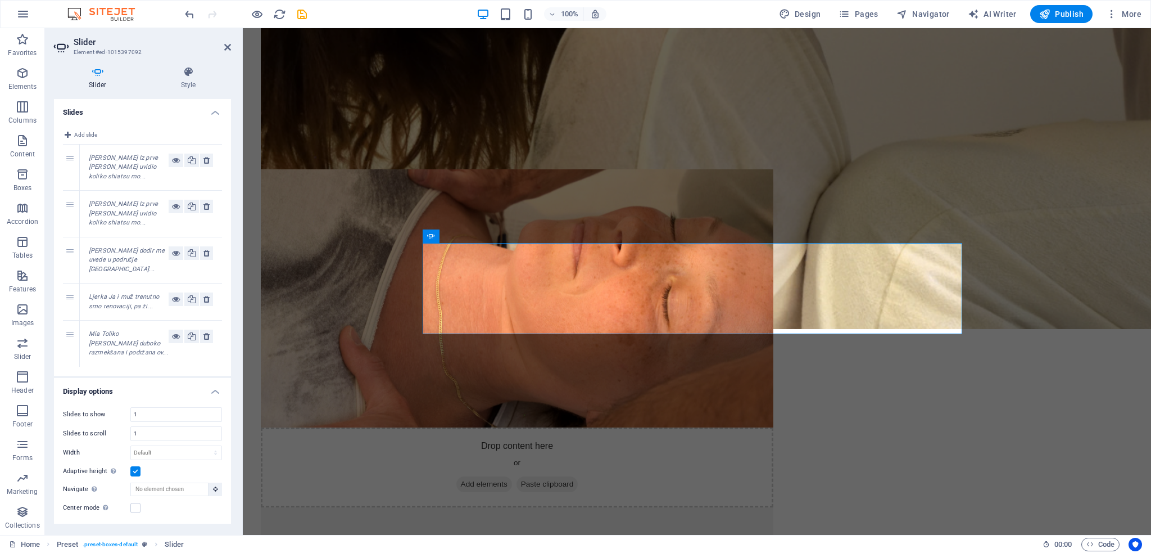
click at [128, 200] on em "[PERSON_NAME] Iz prve [PERSON_NAME] uvidio koliko shiatsu mo..." at bounding box center [123, 213] width 69 height 26
click at [172, 200] on icon at bounding box center [176, 206] width 8 height 13
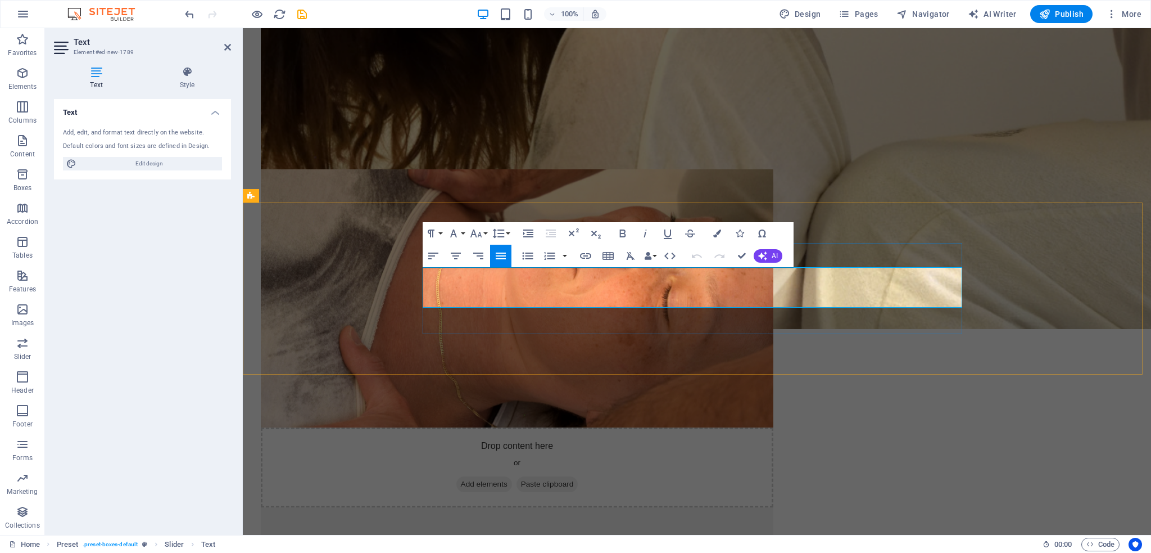
drag, startPoint x: 523, startPoint y: 294, endPoint x: 456, endPoint y: 273, distance: 70.2
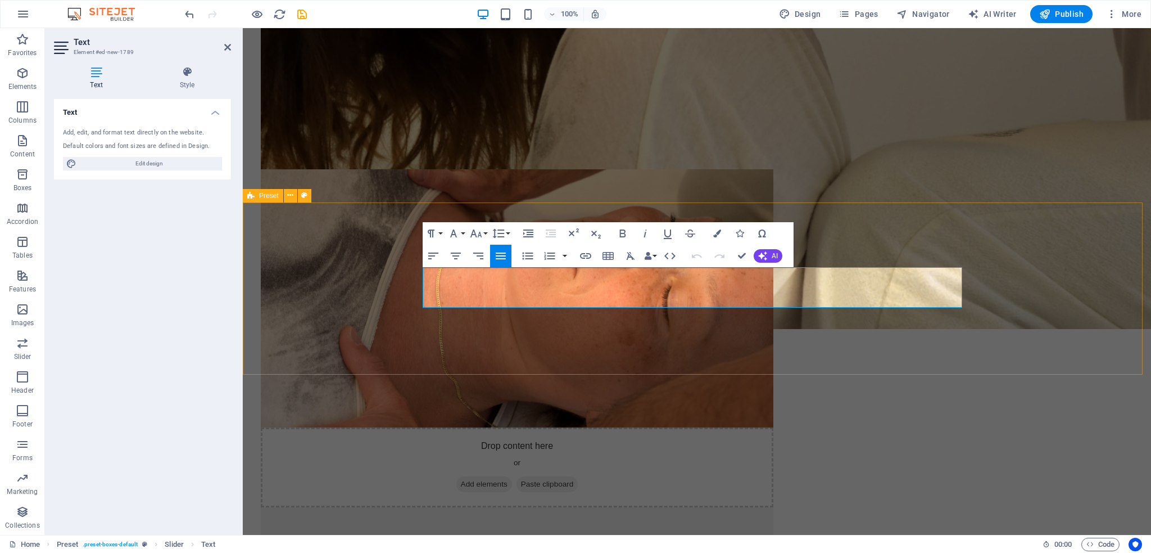
drag, startPoint x: 488, startPoint y: 295, endPoint x: 418, endPoint y: 272, distance: 73.4
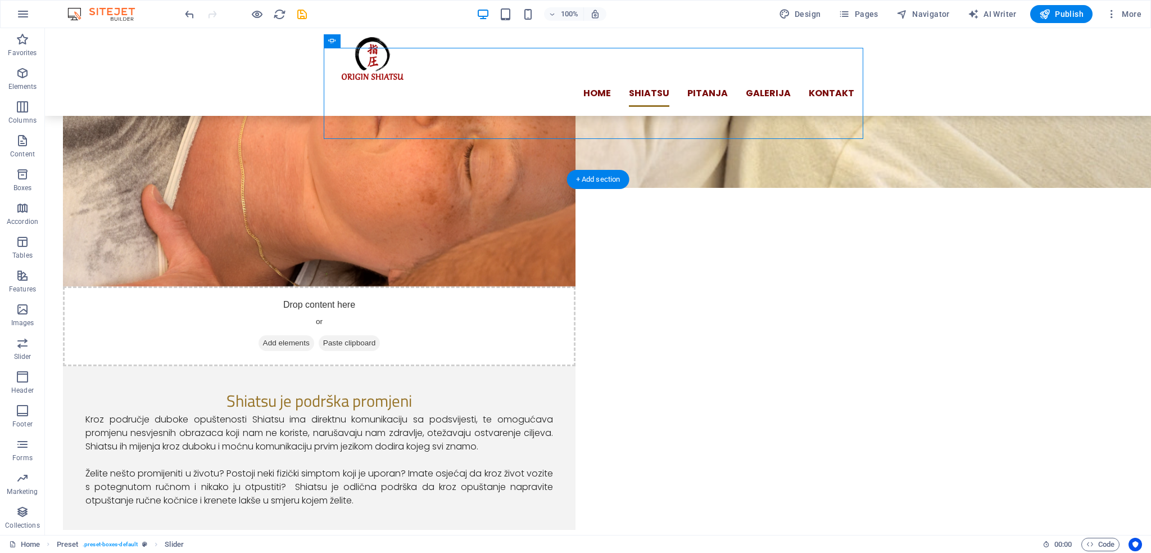
scroll to position [899, 0]
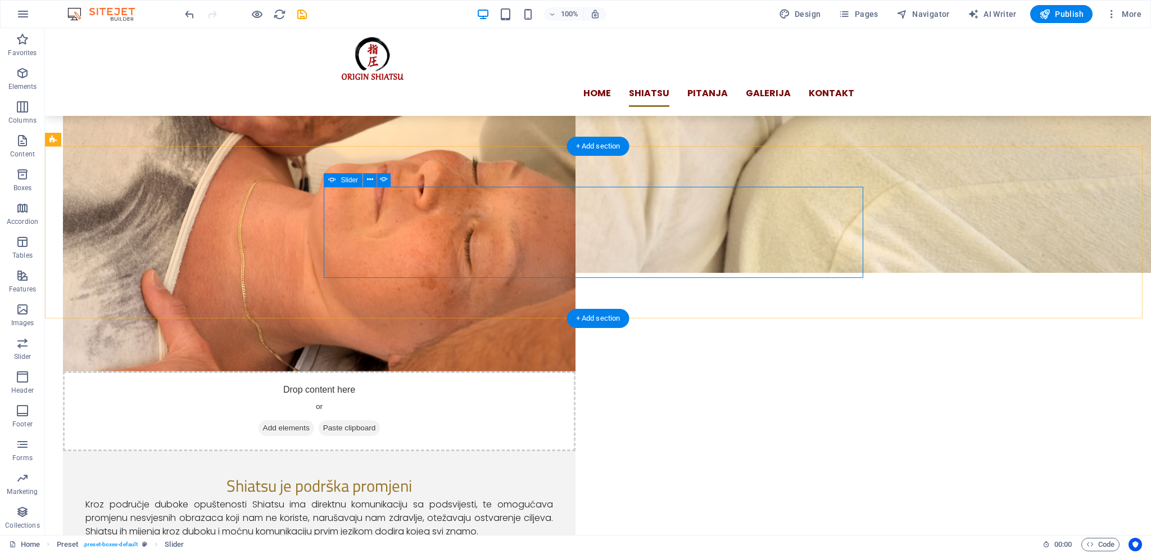
click at [342, 181] on span "Slider" at bounding box center [349, 180] width 17 height 7
select select "ms"
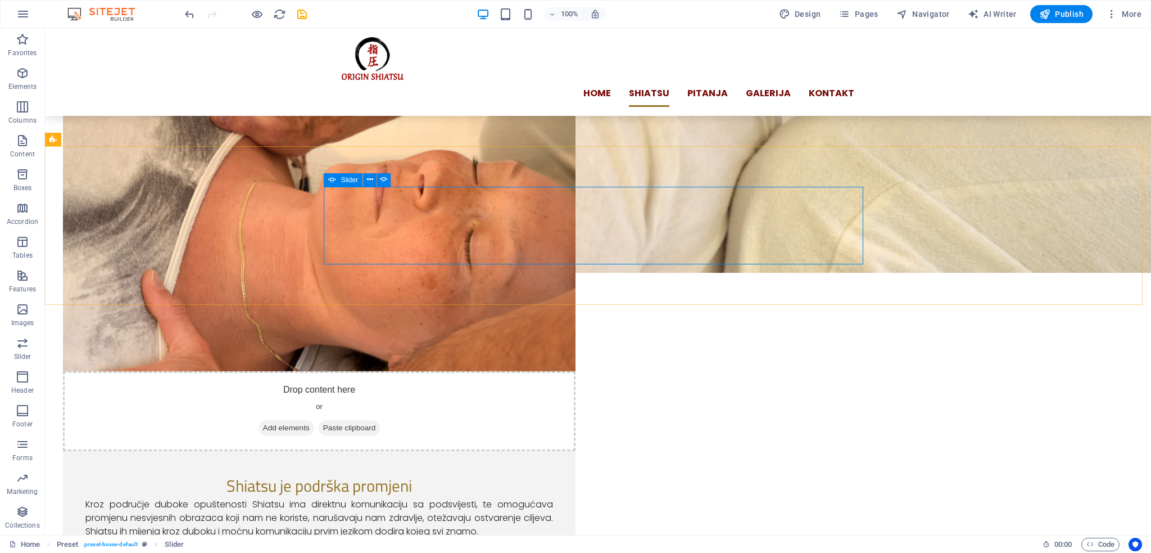
select select "s"
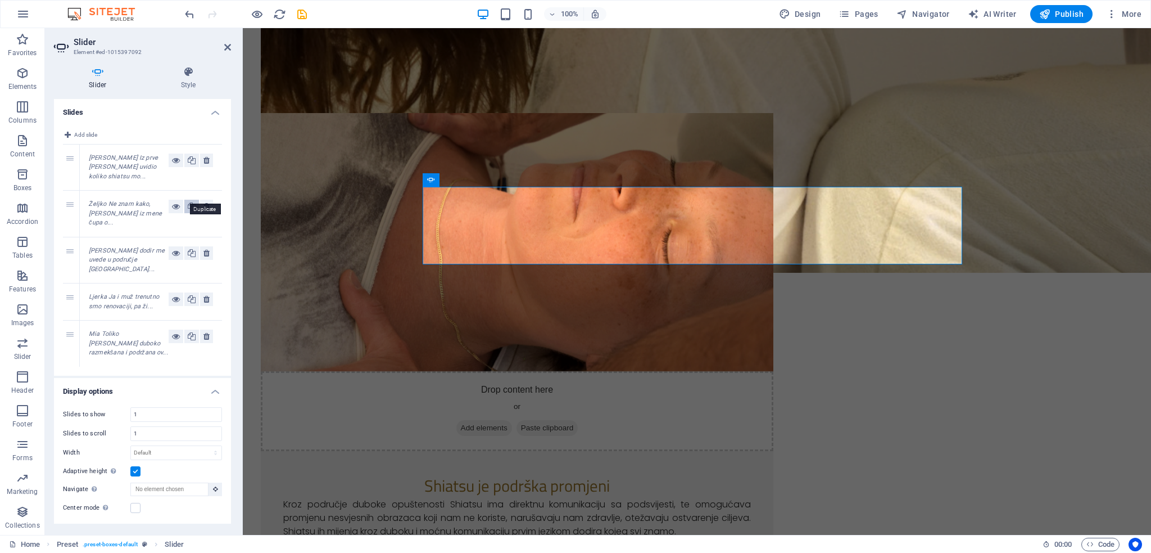
click at [188, 200] on icon at bounding box center [192, 206] width 8 height 13
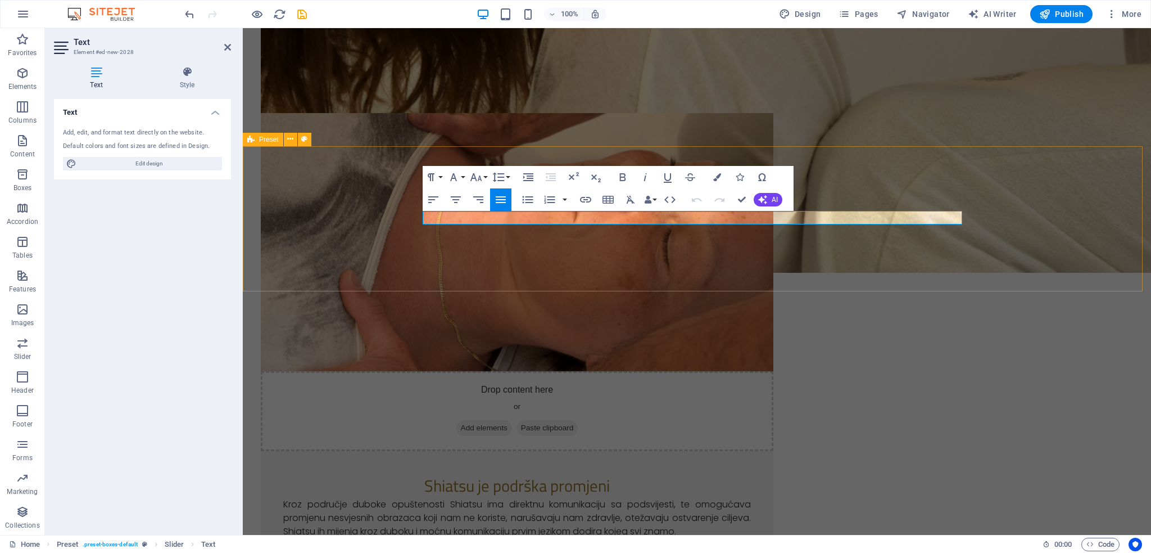
drag, startPoint x: 666, startPoint y: 219, endPoint x: 334, endPoint y: 216, distance: 331.7
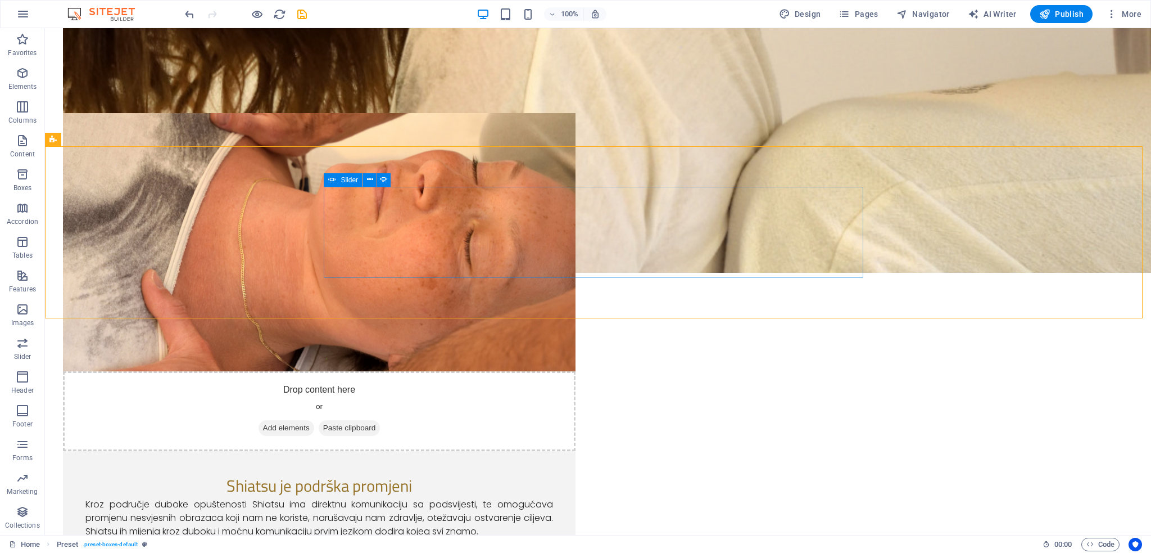
click at [332, 175] on icon at bounding box center [332, 179] width 8 height 13
select select "ms"
select select "s"
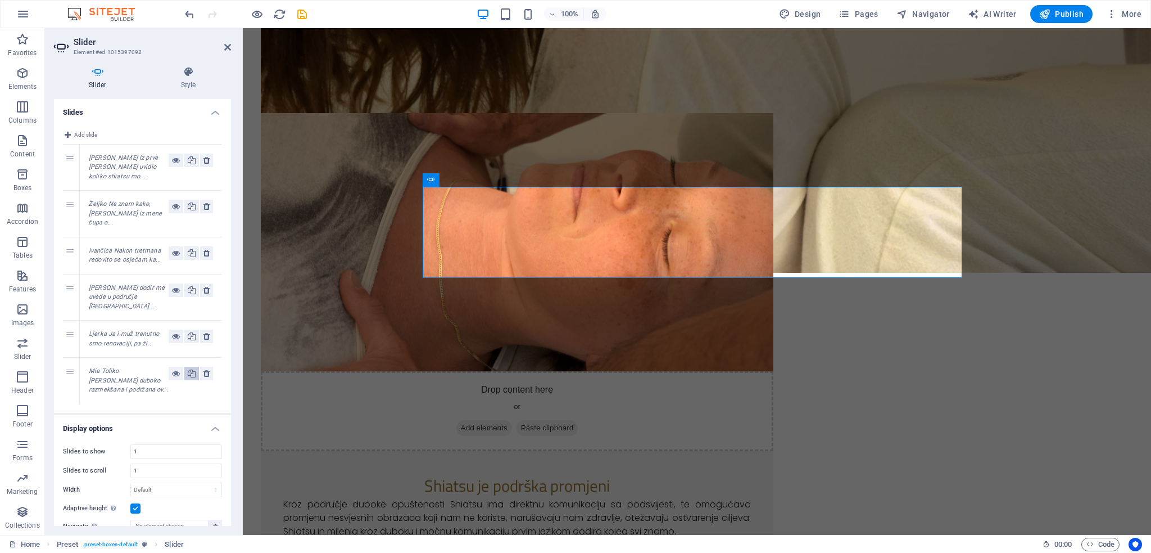
click at [184, 367] on button at bounding box center [191, 373] width 15 height 13
click at [117, 414] on em "Mia Toliko [PERSON_NAME] duboko razmekšana i podržana ov..." at bounding box center [128, 427] width 79 height 26
click at [177, 413] on icon at bounding box center [176, 419] width 8 height 13
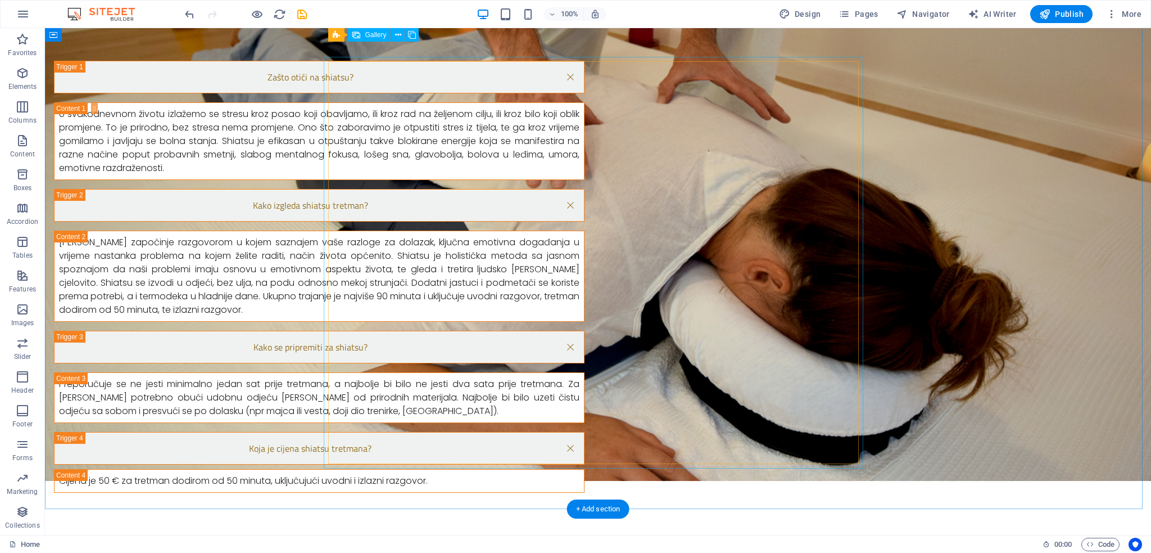
scroll to position [1743, 0]
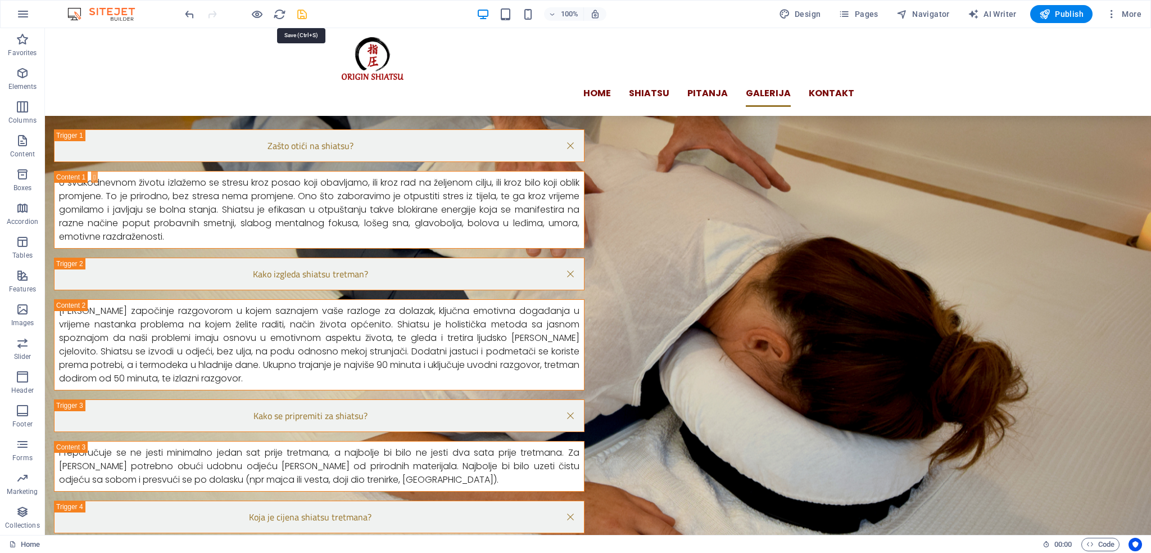
click at [301, 12] on icon "save" at bounding box center [302, 14] width 13 height 13
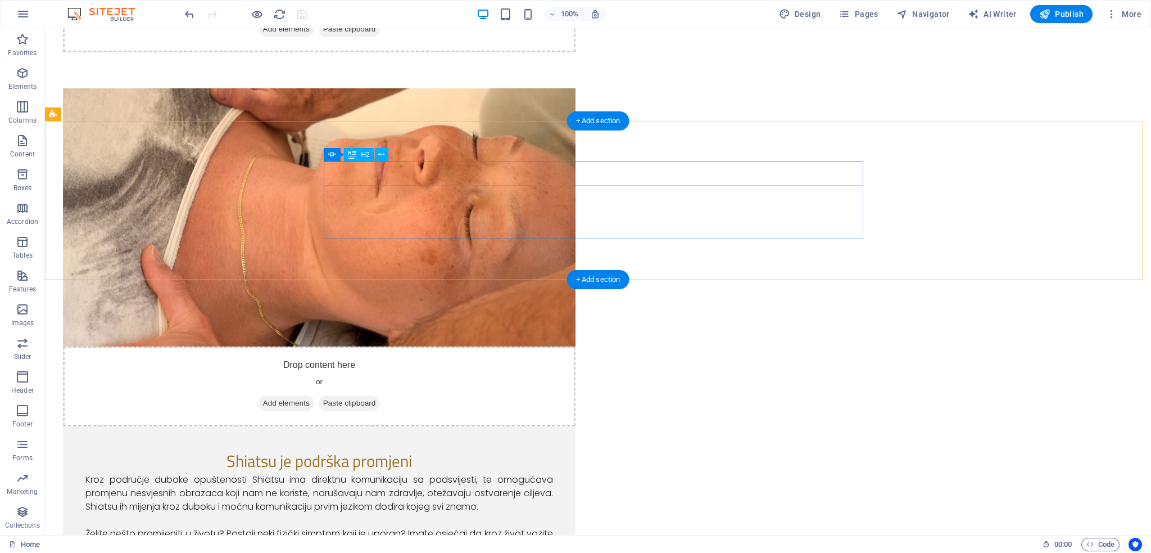
scroll to position [956, 0]
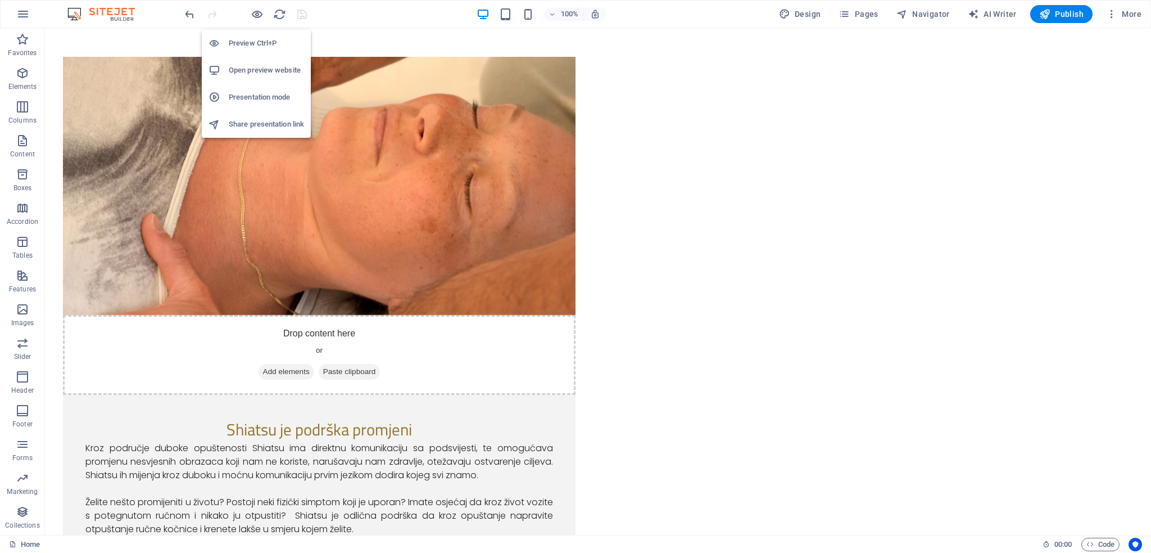
click at [256, 76] on h6 "Open preview website" at bounding box center [266, 70] width 75 height 13
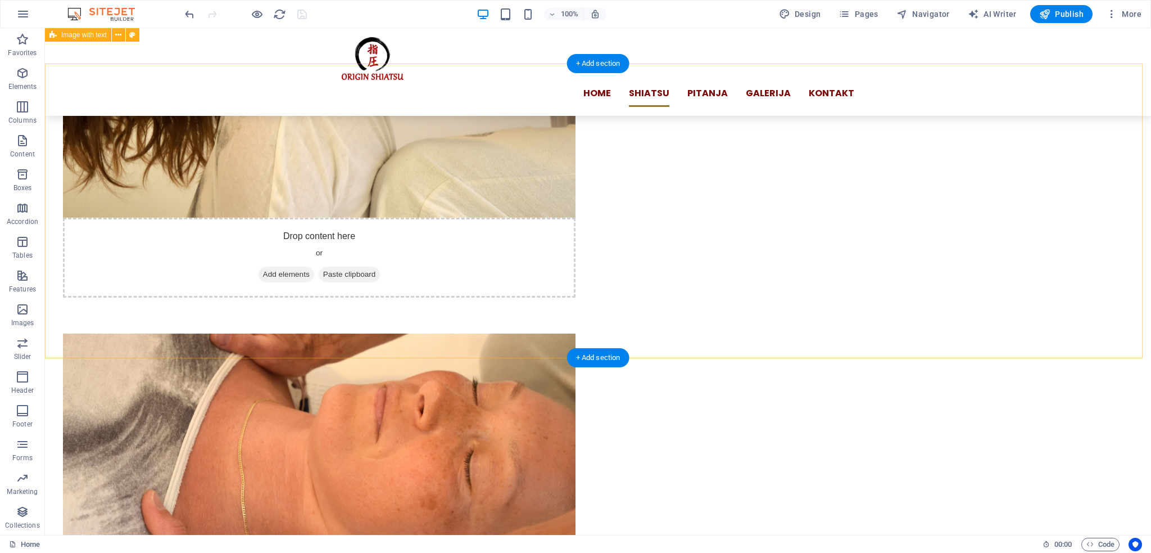
scroll to position [675, 0]
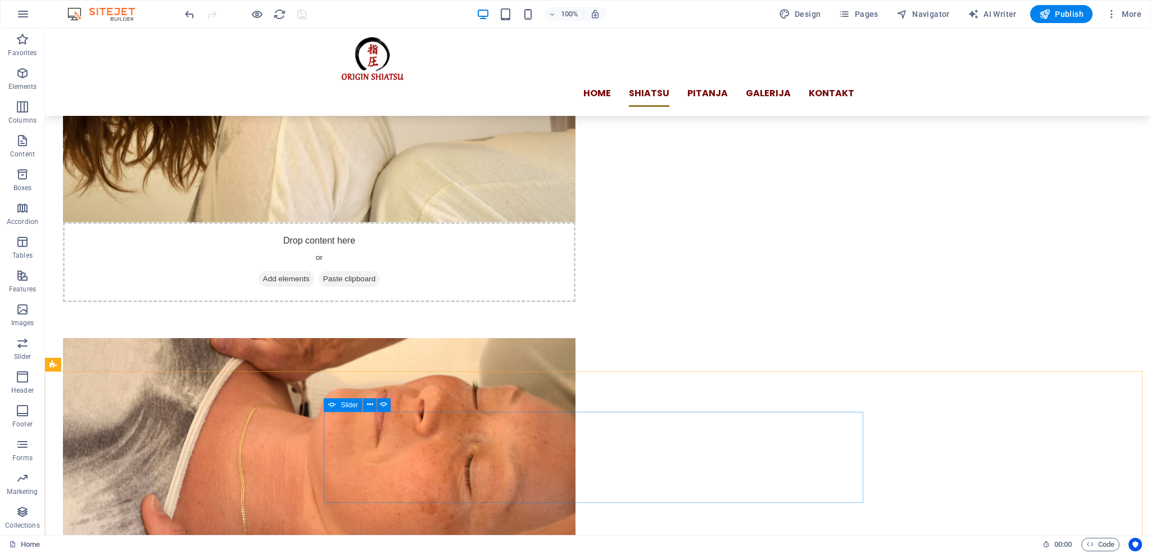
click at [332, 405] on icon at bounding box center [332, 404] width 8 height 13
select select "ms"
select select "s"
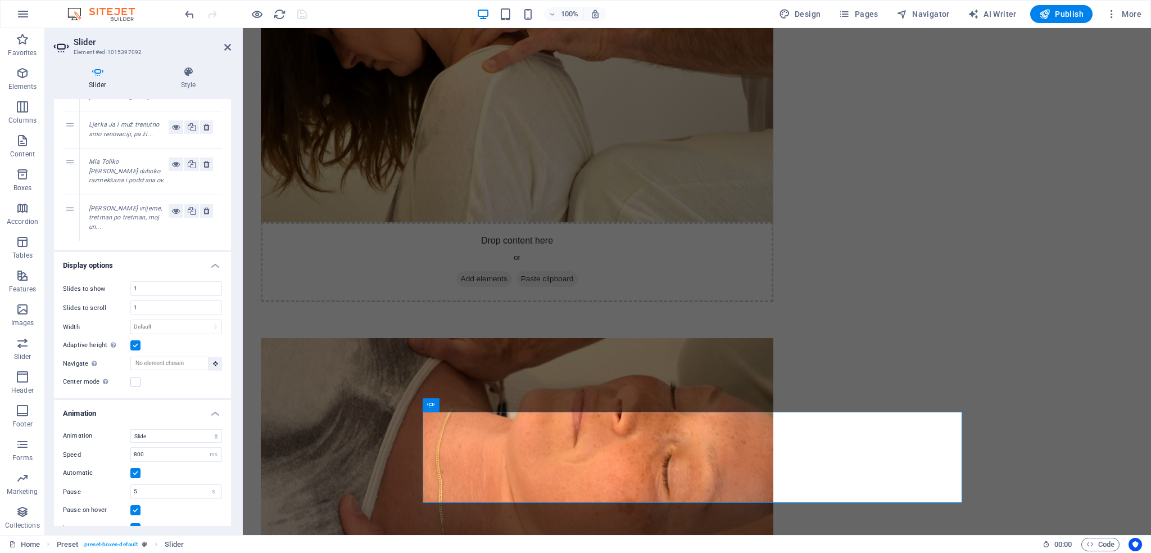
scroll to position [224, 0]
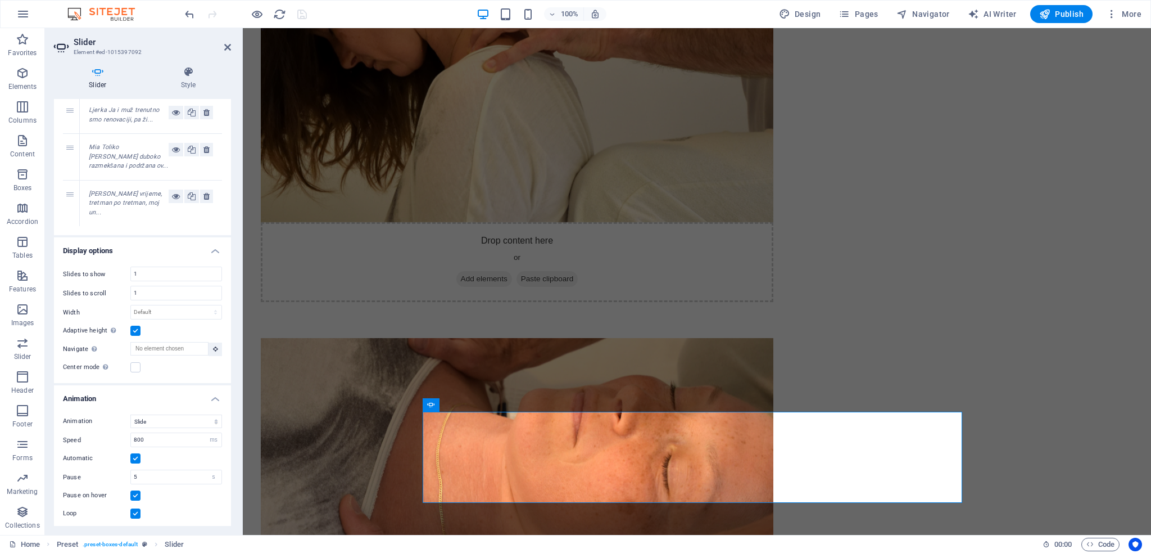
click at [134, 544] on label at bounding box center [135, 549] width 10 height 10
click at [0, 0] on input "Dots" at bounding box center [0, 0] width 0 height 0
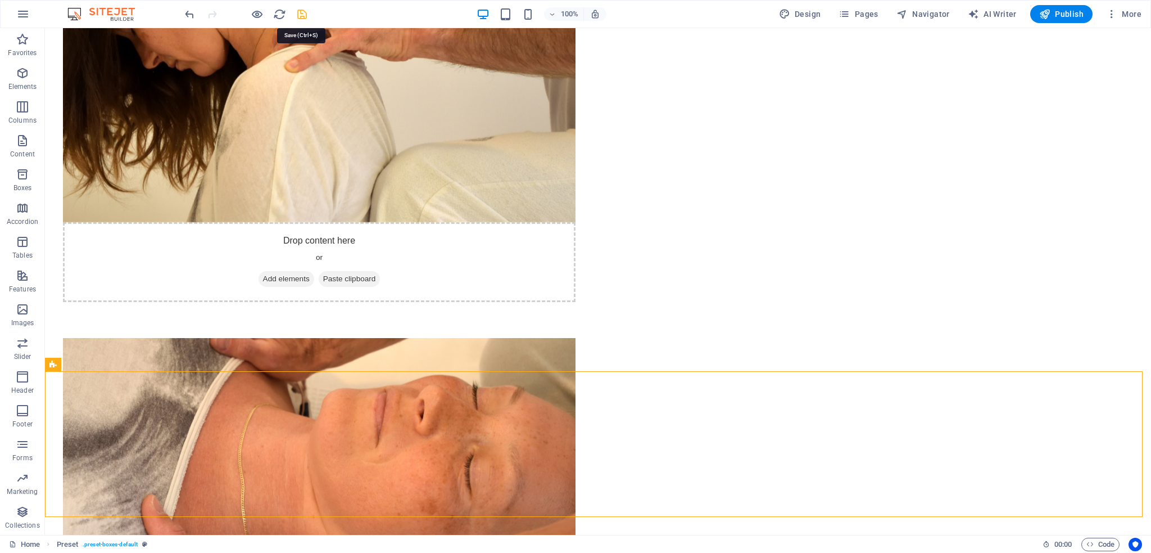
click at [301, 14] on icon "save" at bounding box center [302, 14] width 13 height 13
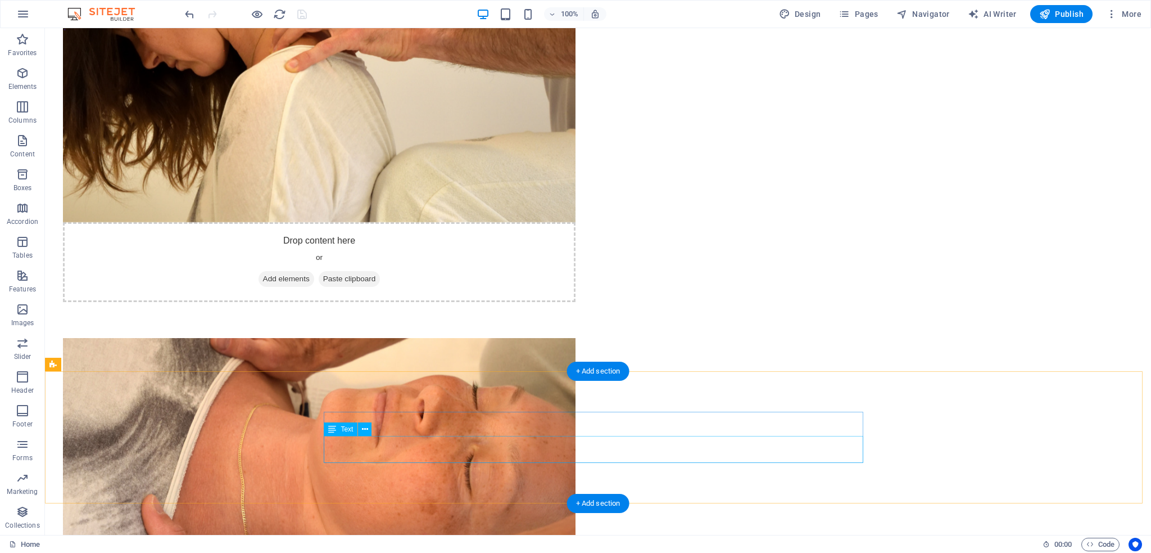
click at [343, 427] on span "Text" at bounding box center [347, 429] width 12 height 7
click at [343, 426] on span "Text" at bounding box center [347, 429] width 12 height 7
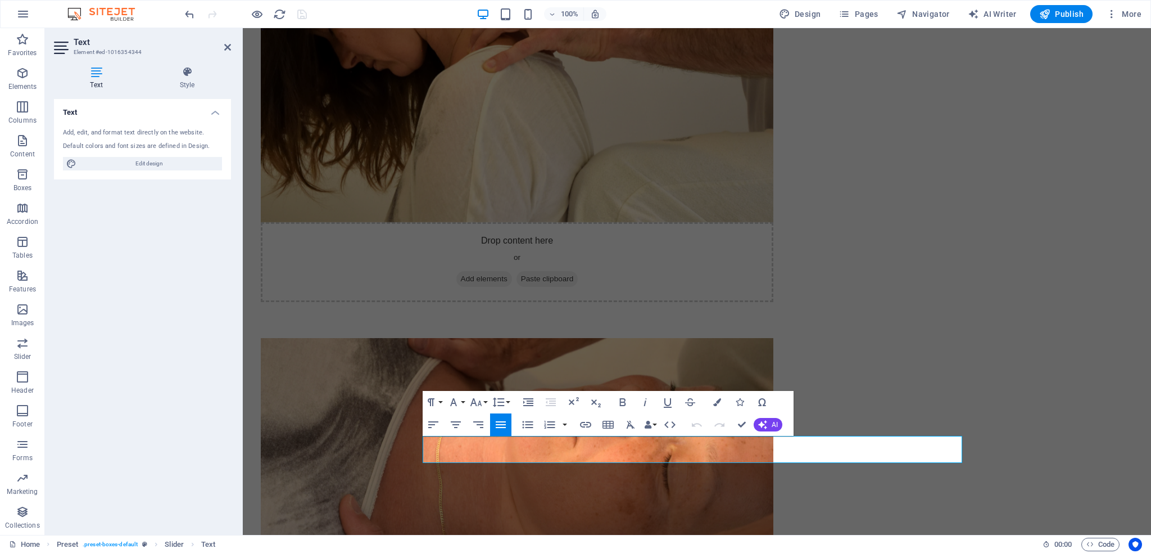
click at [187, 91] on div "Text Style Text Add, edit, and format text directly on the website. Default col…" at bounding box center [142, 295] width 177 height 459
click at [460, 420] on icon "button" at bounding box center [455, 424] width 13 height 13
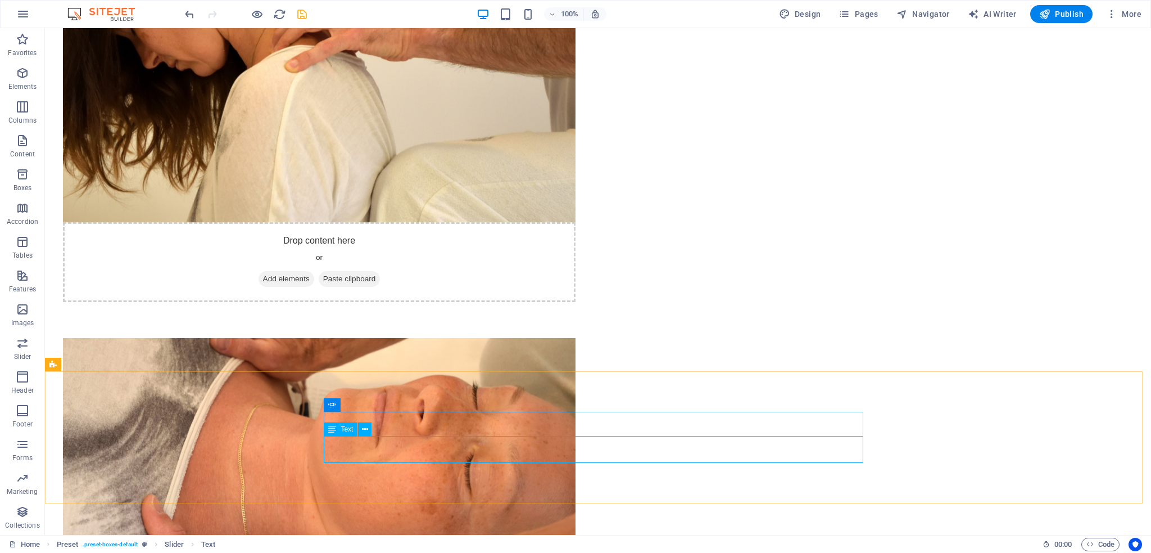
click at [346, 429] on span "Text" at bounding box center [347, 429] width 12 height 7
click at [342, 429] on span "Text" at bounding box center [347, 429] width 12 height 7
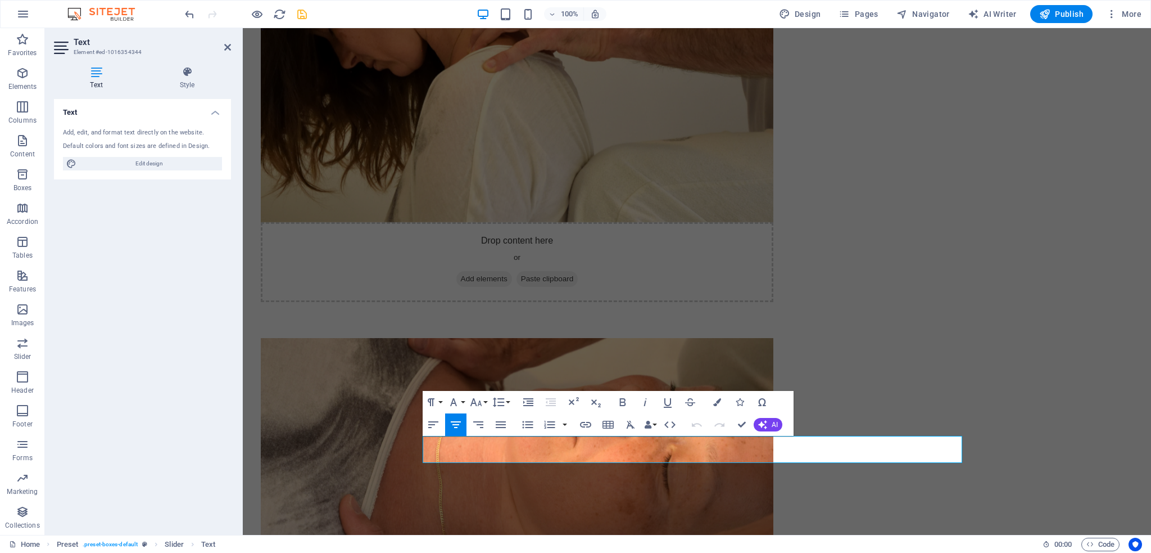
click at [193, 63] on div "Text Style Text Add, edit, and format text directly on the website. Default col…" at bounding box center [142, 295] width 195 height 477
click at [186, 80] on h4 "Style" at bounding box center [187, 78] width 88 height 24
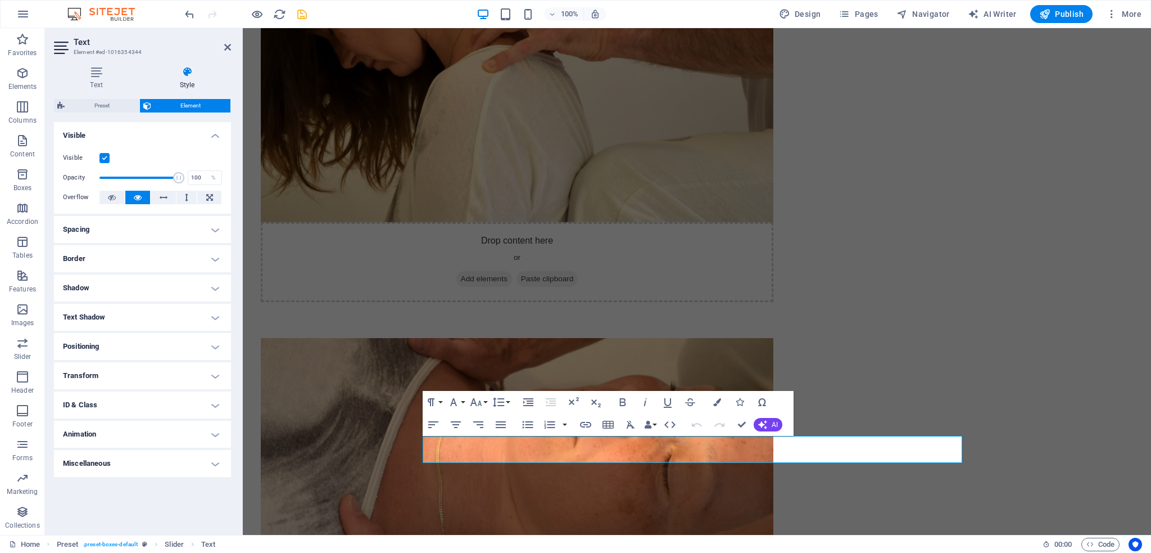
click at [180, 349] on h4 "Positioning" at bounding box center [142, 346] width 177 height 27
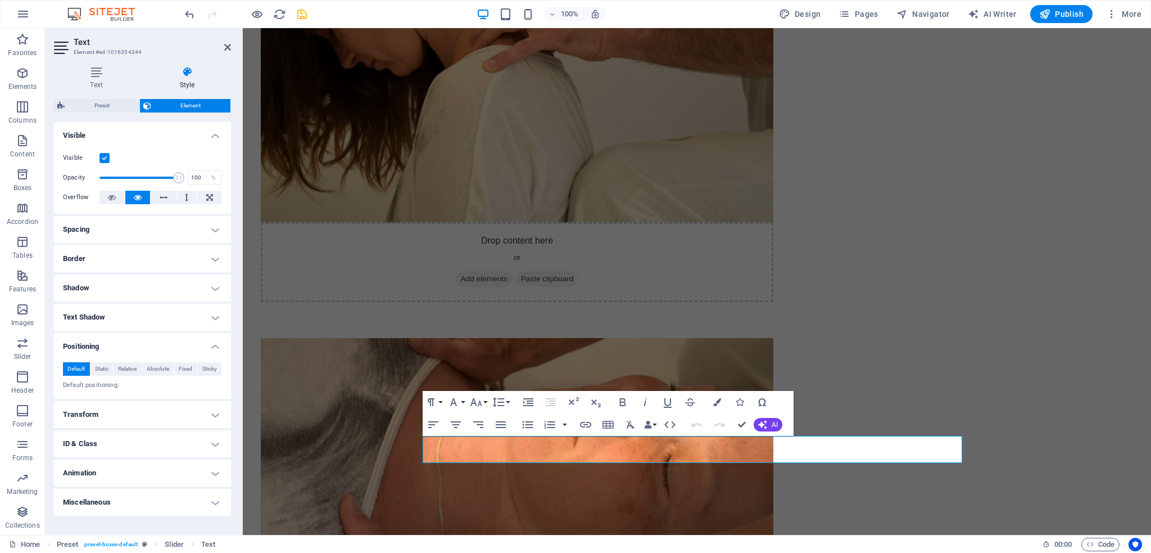
click at [182, 346] on h4 "Positioning" at bounding box center [142, 343] width 177 height 20
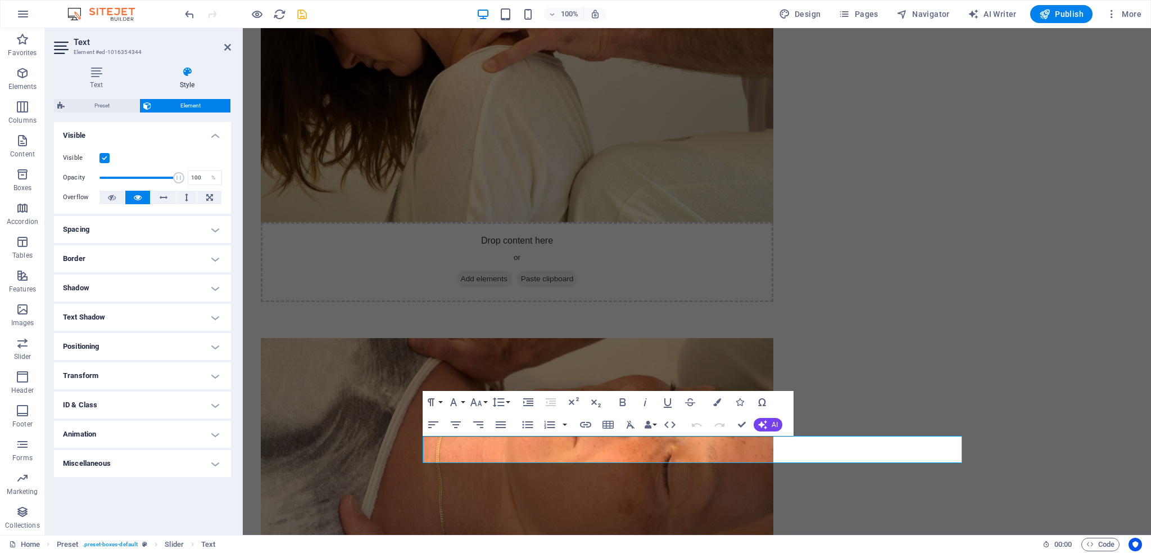
click at [183, 343] on h4 "Positioning" at bounding box center [142, 346] width 177 height 27
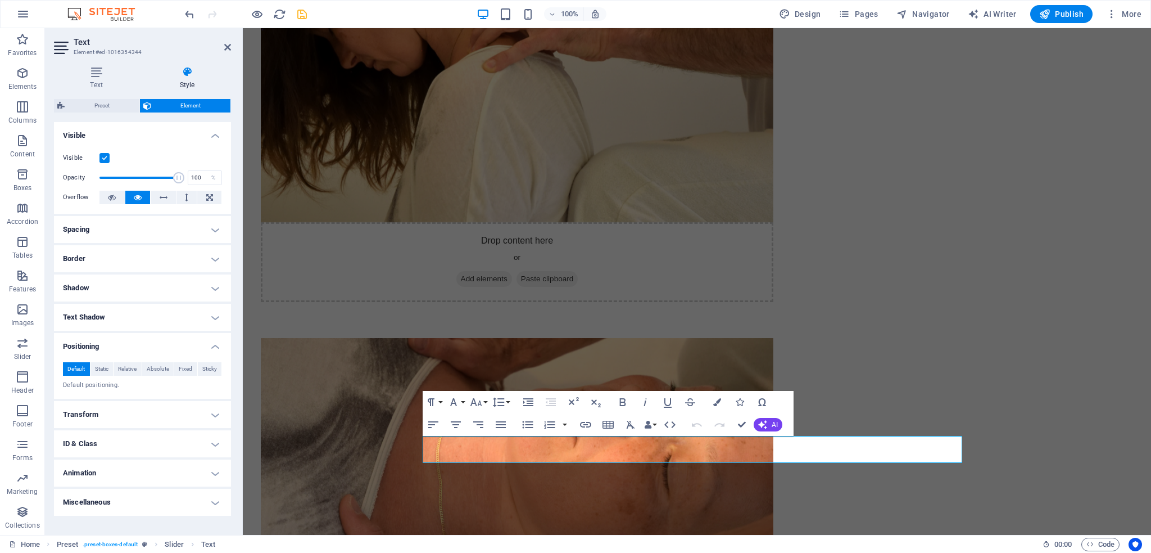
click at [183, 343] on h4 "Positioning" at bounding box center [142, 343] width 177 height 20
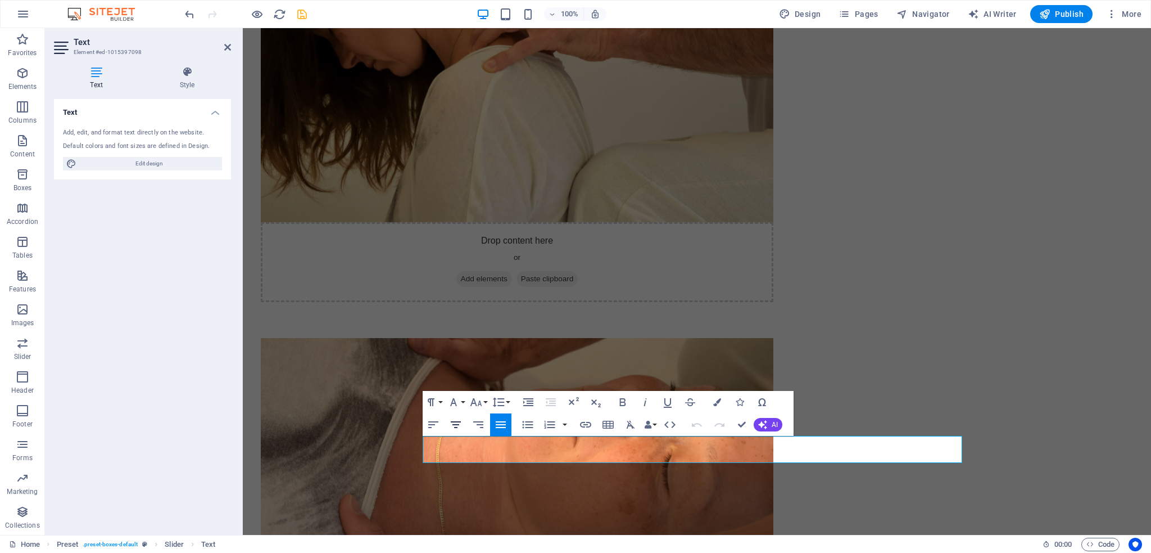
click at [459, 420] on icon "button" at bounding box center [455, 424] width 13 height 13
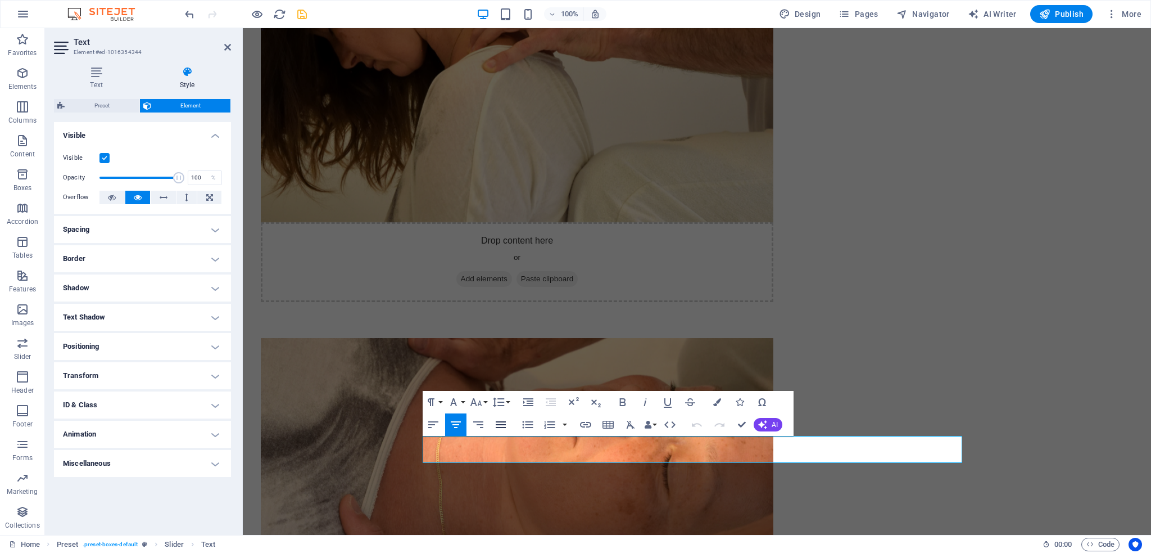
click at [504, 419] on icon "button" at bounding box center [500, 424] width 13 height 13
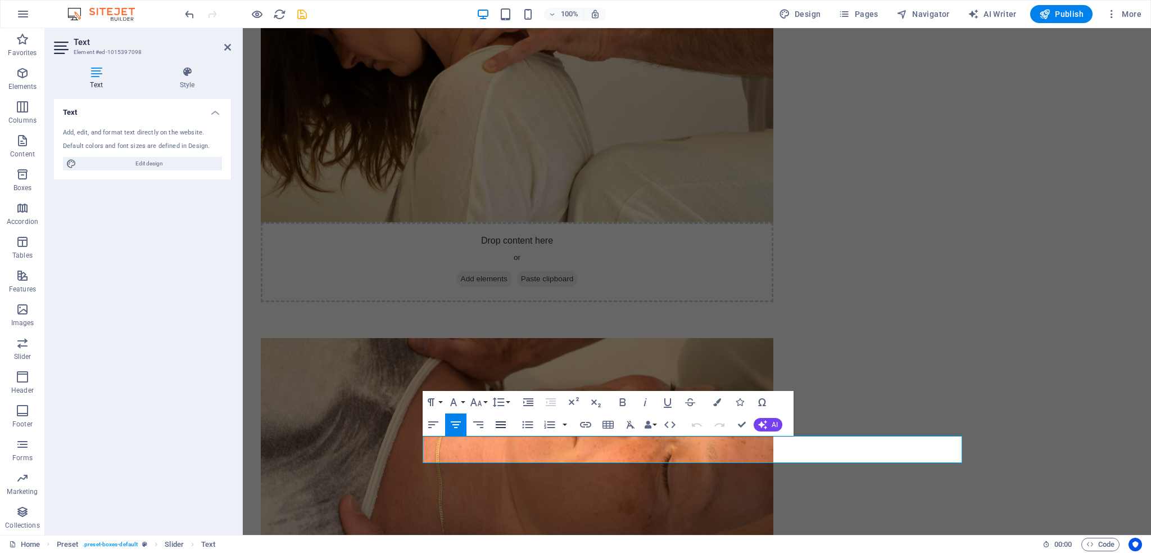
click at [507, 427] on icon "button" at bounding box center [500, 424] width 13 height 13
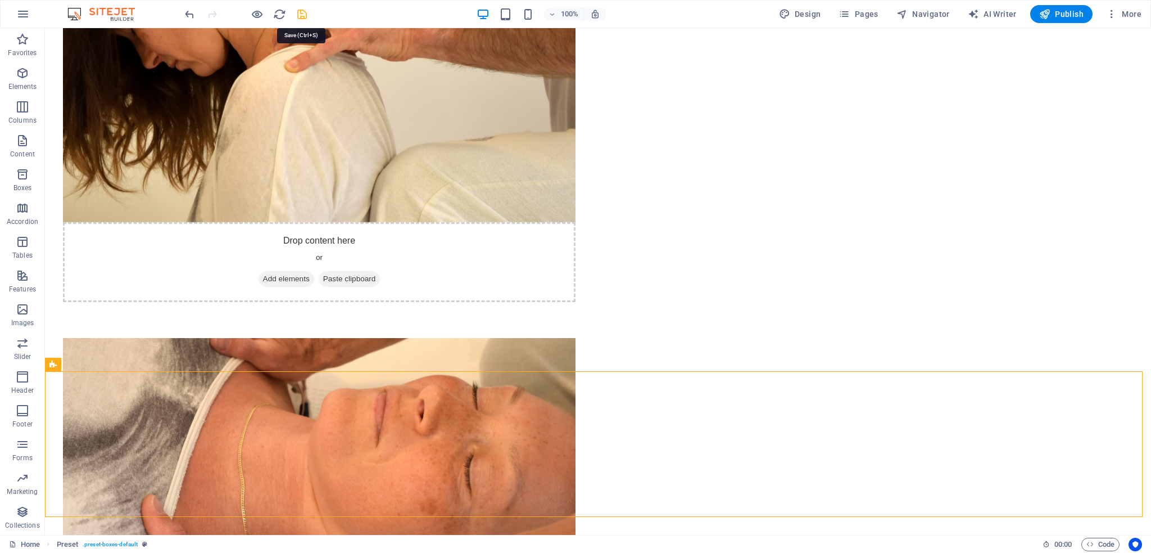
click at [296, 15] on icon "save" at bounding box center [302, 14] width 13 height 13
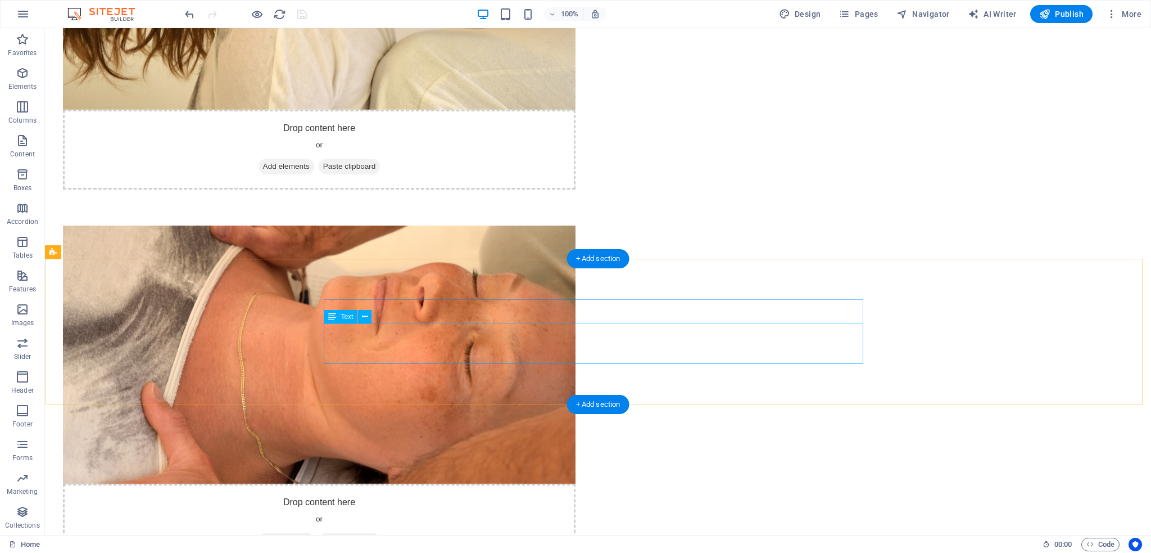
scroll to position [899, 0]
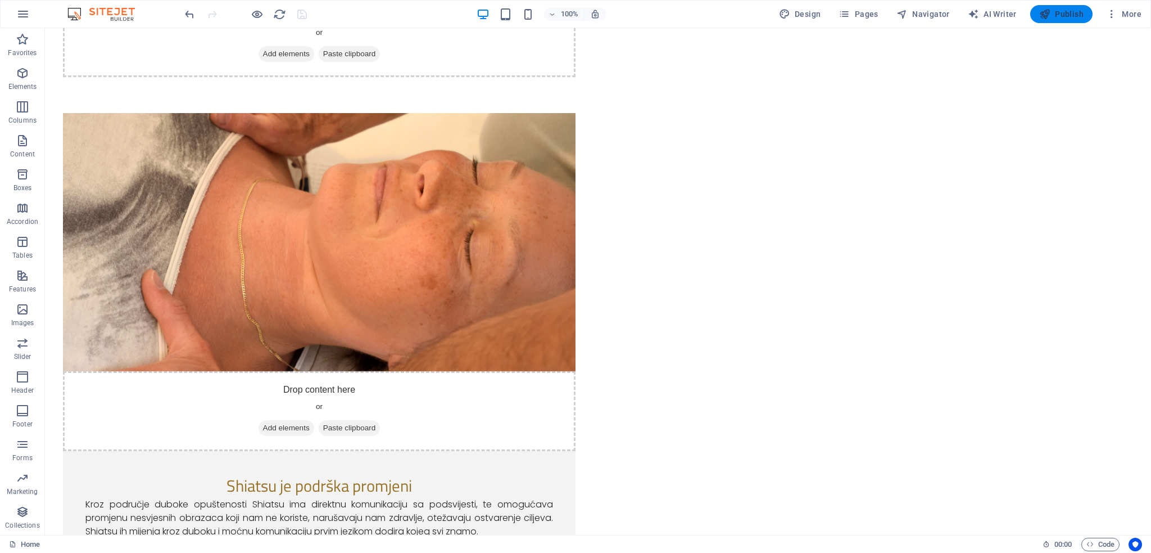
click at [1043, 12] on icon "button" at bounding box center [1044, 13] width 11 height 11
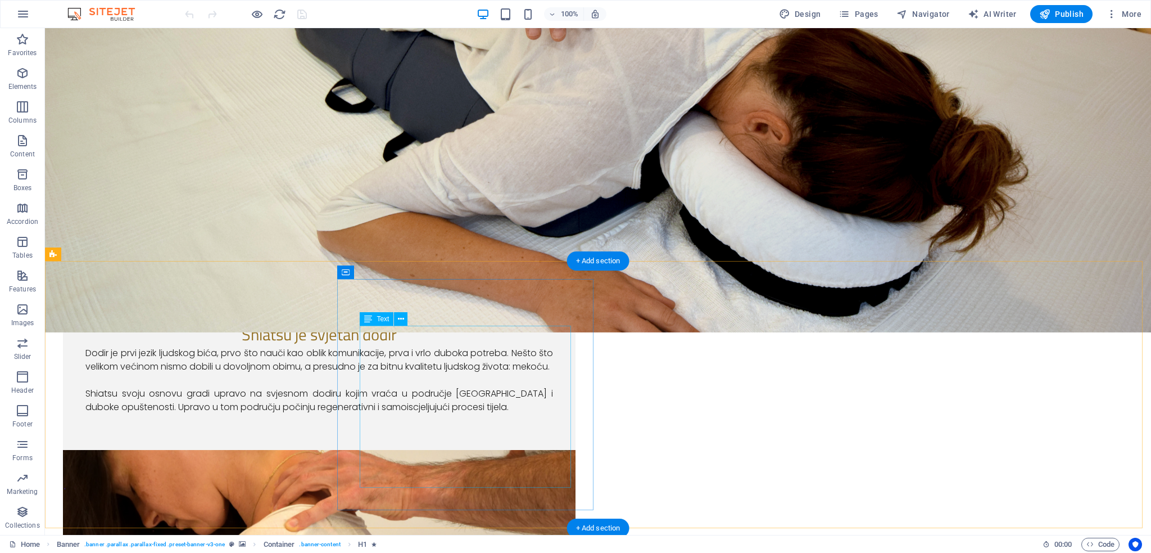
scroll to position [225, 0]
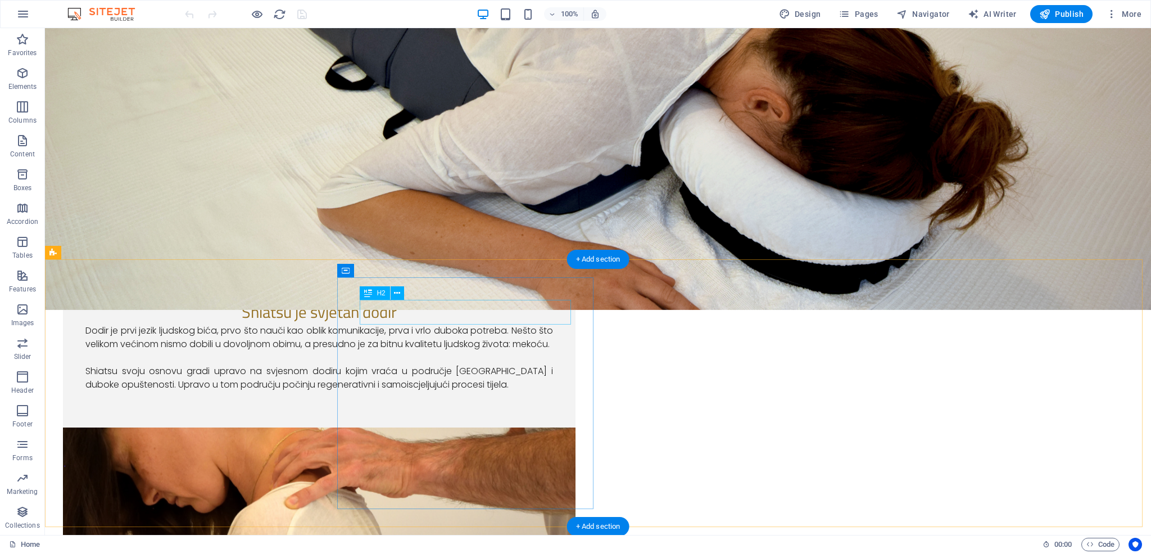
click at [488, 311] on div "Shiatsu je svjetan dodir" at bounding box center [319, 312] width 468 height 24
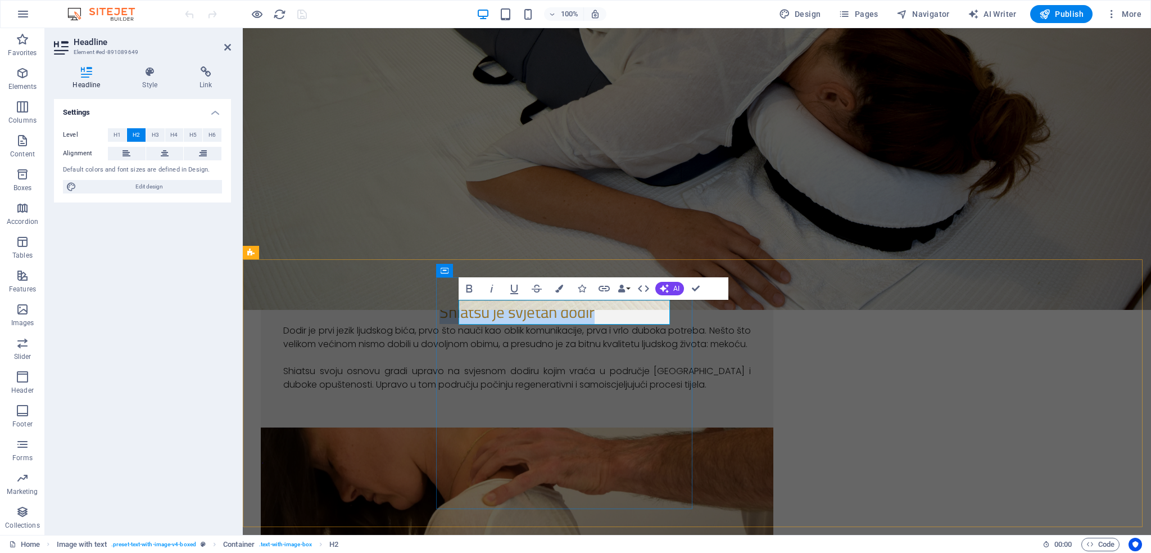
click at [582, 316] on h2 "Shiatsu je svjetan dodir" at bounding box center [517, 312] width 468 height 24
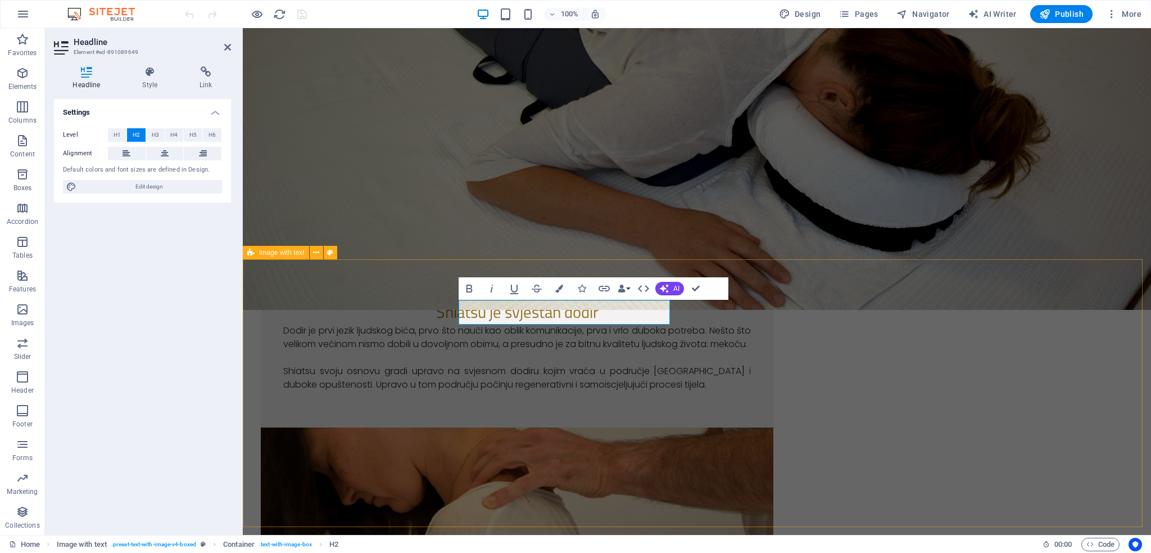
click at [360, 327] on div "Shiatsu je svjestan dodir Dodir je prvi jezik ljudskog bića, prvo što nauči kao…" at bounding box center [697, 507] width 908 height 497
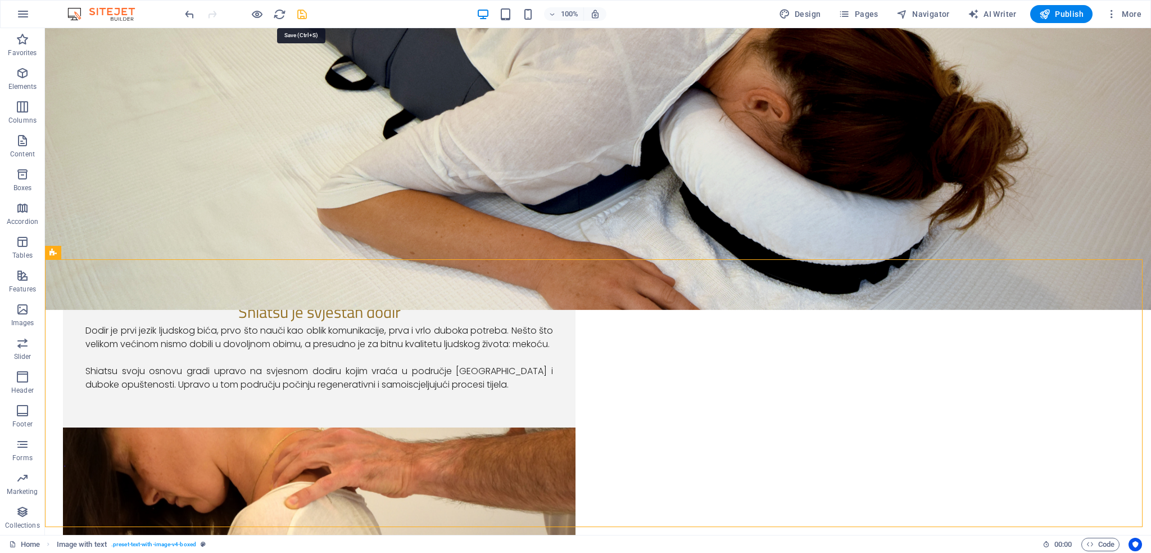
click at [297, 8] on icon "save" at bounding box center [302, 14] width 13 height 13
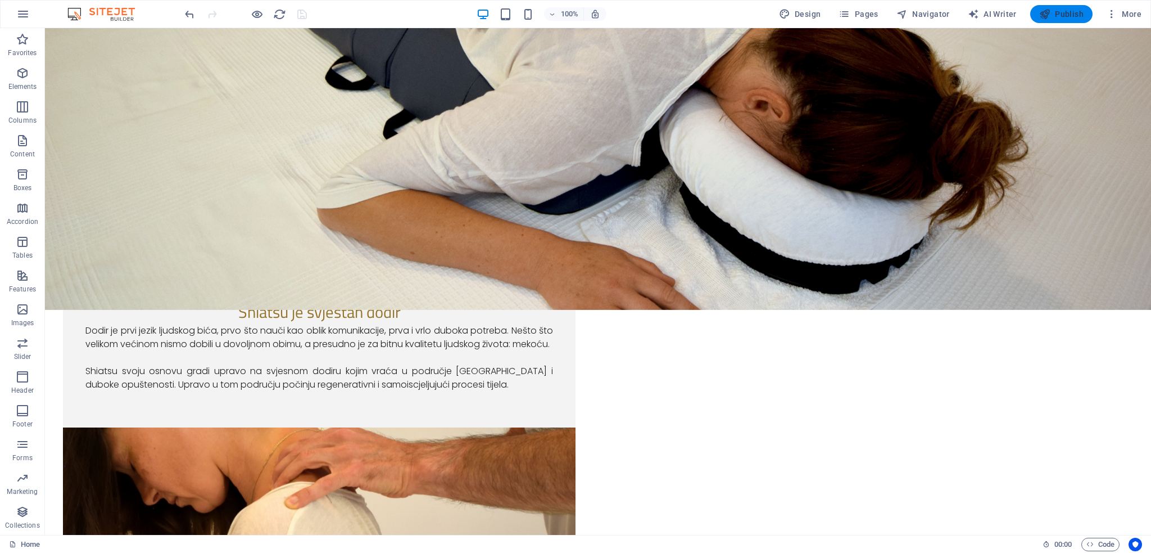
click at [1074, 20] on button "Publish" at bounding box center [1061, 14] width 62 height 18
